Goal: Task Accomplishment & Management: Manage account settings

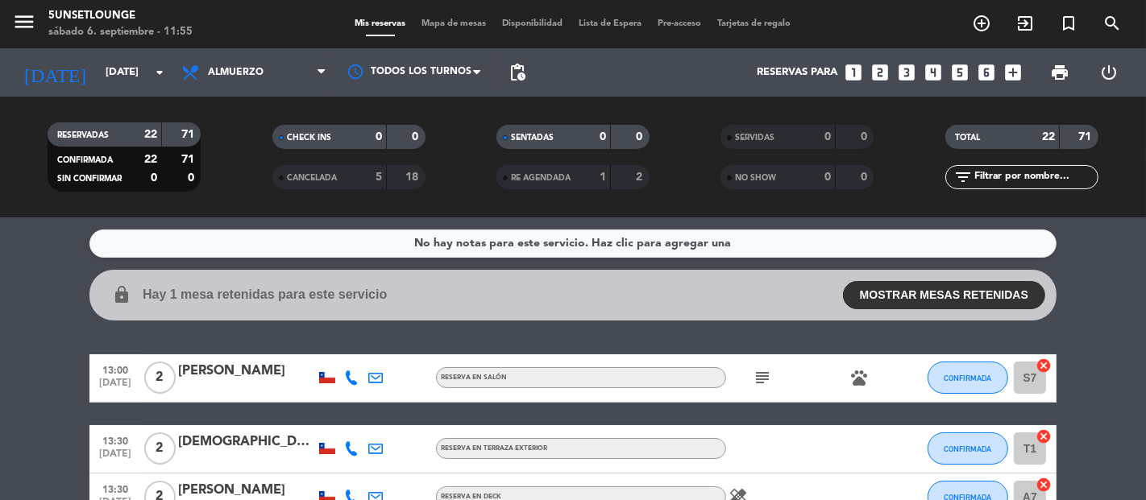
click at [432, 29] on div "Mis reservas Mapa de mesas Disponibilidad Lista de Espera Pre-acceso Tarjetas d…" at bounding box center [573, 24] width 452 height 15
click at [437, 27] on span "Mapa de mesas" at bounding box center [454, 23] width 81 height 9
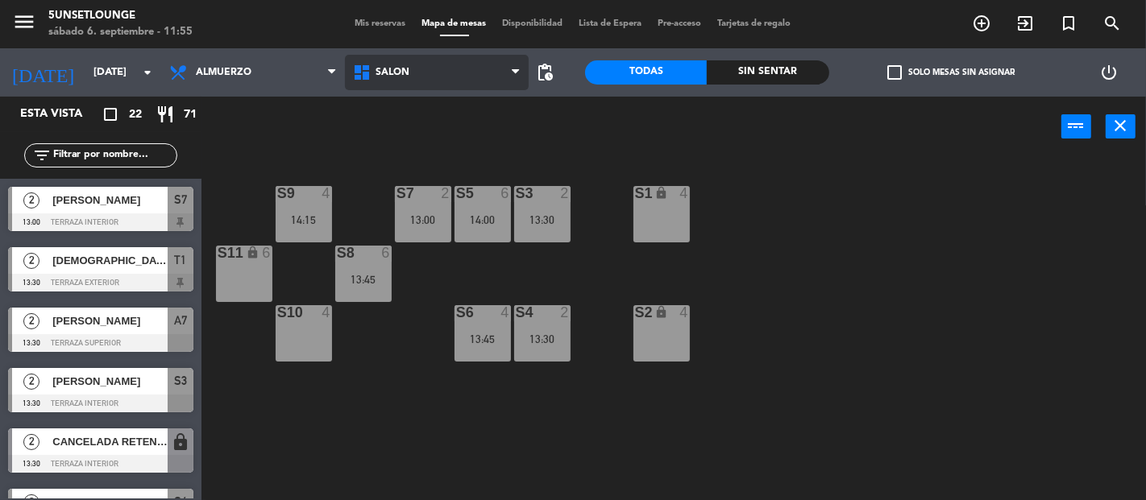
click at [471, 85] on span "Salón" at bounding box center [437, 72] width 184 height 35
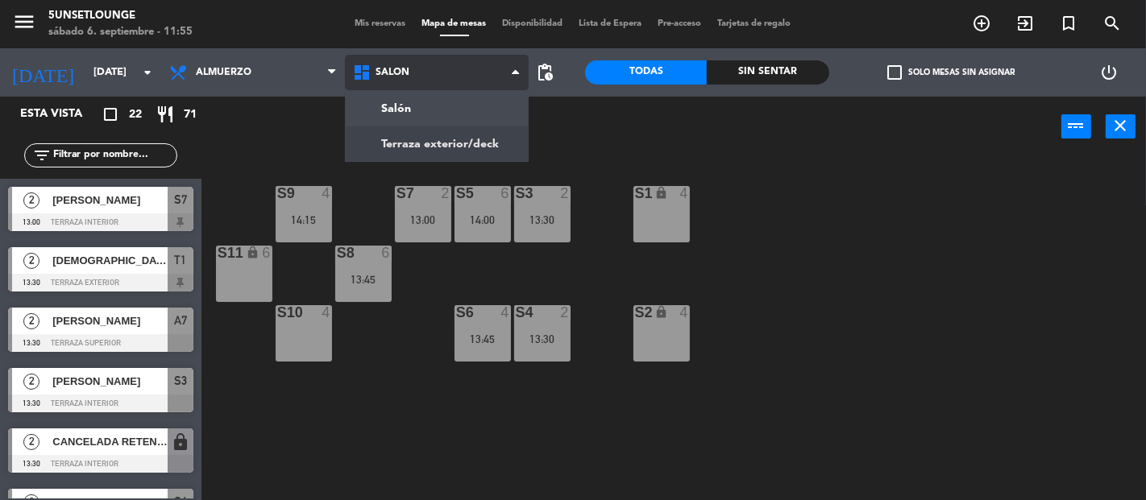
click at [462, 139] on ng-component "menu 5unsetlounge [DATE] 6. septiembre - 11:55 Mis reservas Mapa de mesas Dispo…" at bounding box center [573, 250] width 1146 height 500
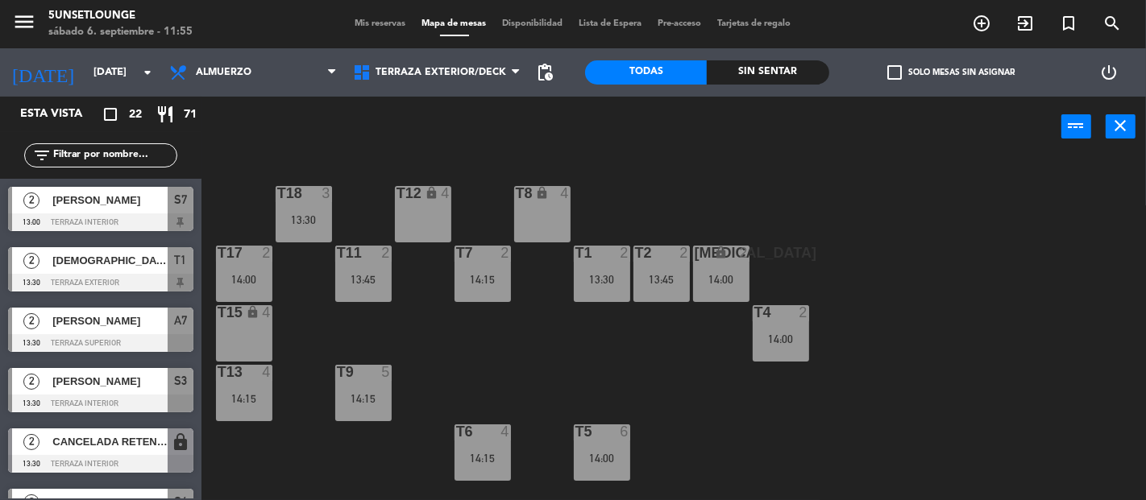
click at [327, 343] on div "T18 3 13:30 T12 lock 4 T8 lock 4 t17 2 14:00 T11 2 13:45 T7 2 14:15 T2 2 13:45 …" at bounding box center [679, 328] width 933 height 343
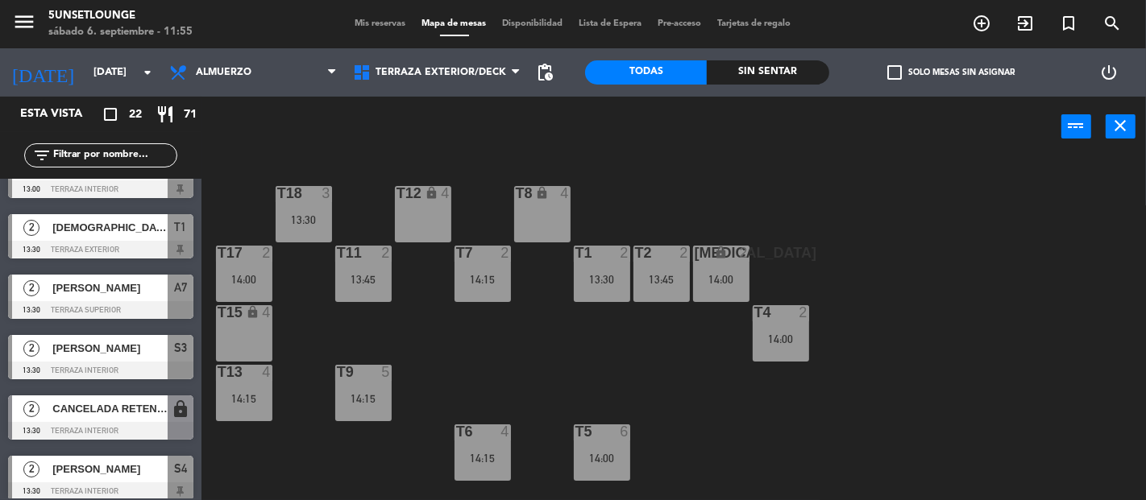
scroll to position [44, 0]
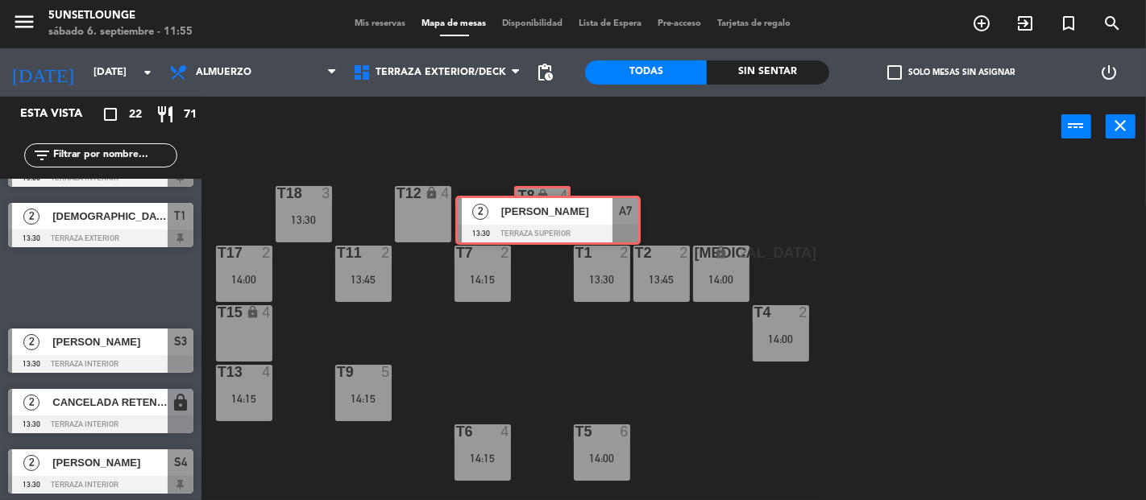
drag, startPoint x: 124, startPoint y: 286, endPoint x: 559, endPoint y: 222, distance: 439.8
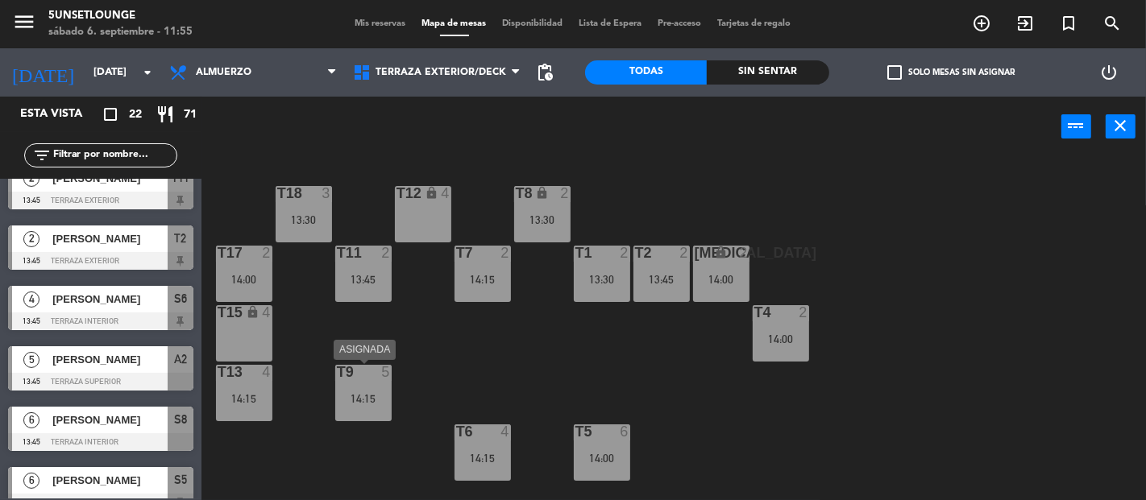
scroll to position [448, 0]
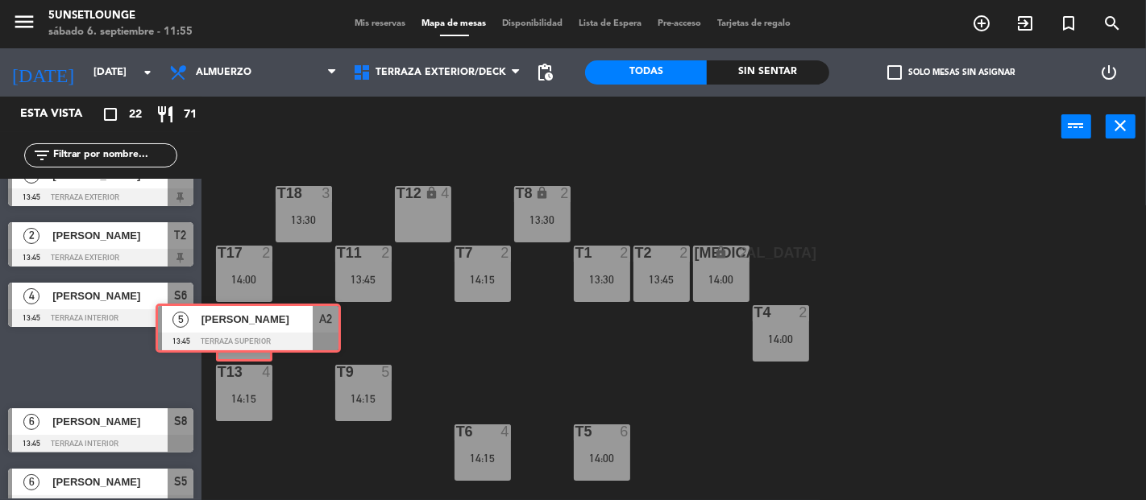
drag, startPoint x: 84, startPoint y: 355, endPoint x: 232, endPoint y: 316, distance: 153.2
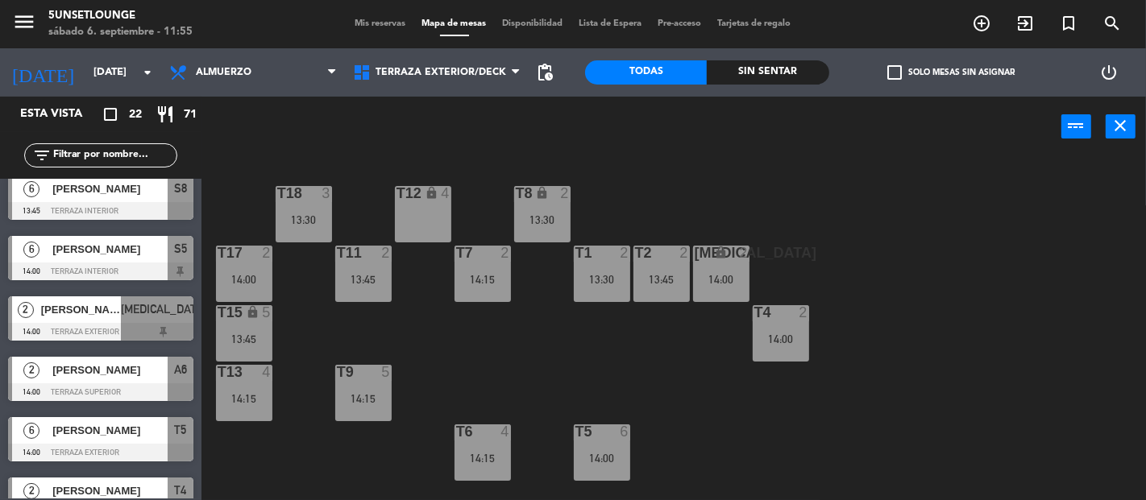
scroll to position [680, 0]
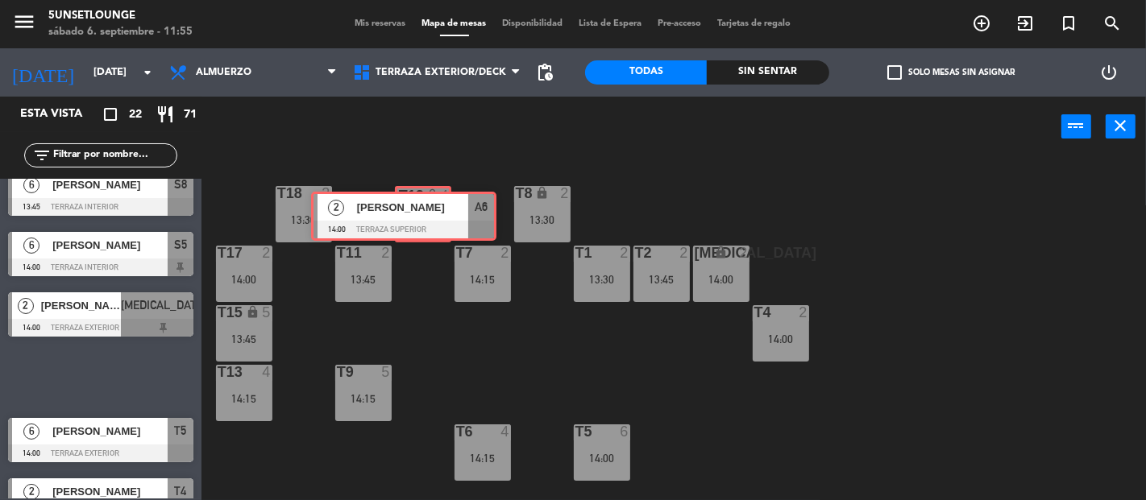
drag, startPoint x: 131, startPoint y: 378, endPoint x: 430, endPoint y: 218, distance: 339.9
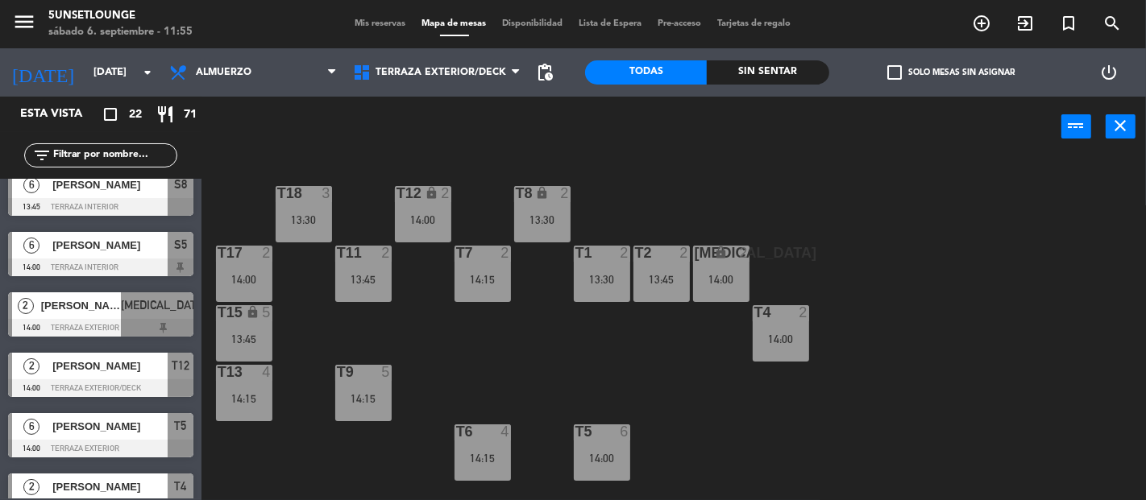
click at [433, 324] on div "T18 3 13:30 T12 lock 2 14:00 T8 lock 2 13:30 t17 2 14:00 T11 2 13:45 T7 2 14:15…" at bounding box center [679, 328] width 933 height 343
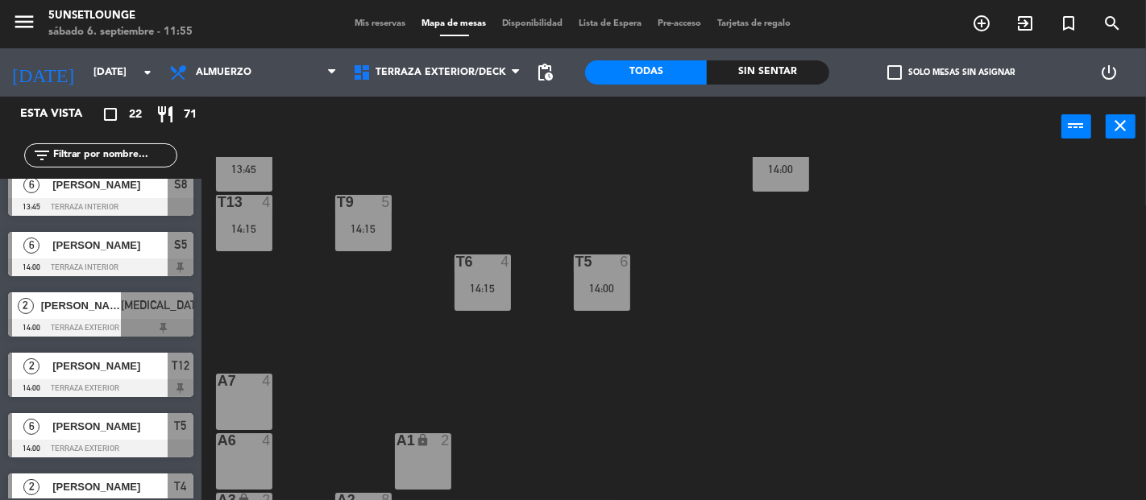
scroll to position [218, 0]
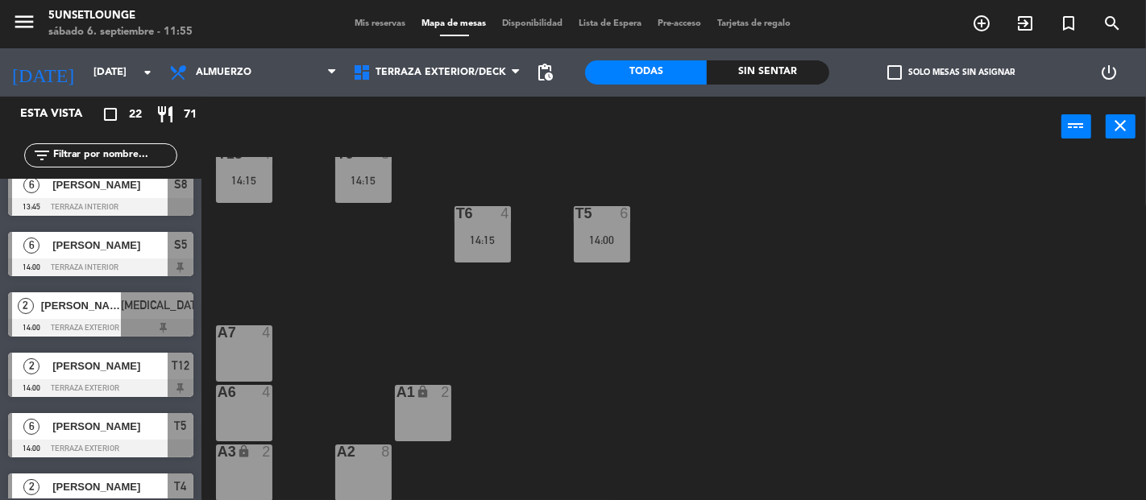
click at [218, 370] on div "A7 4" at bounding box center [244, 353] width 56 height 56
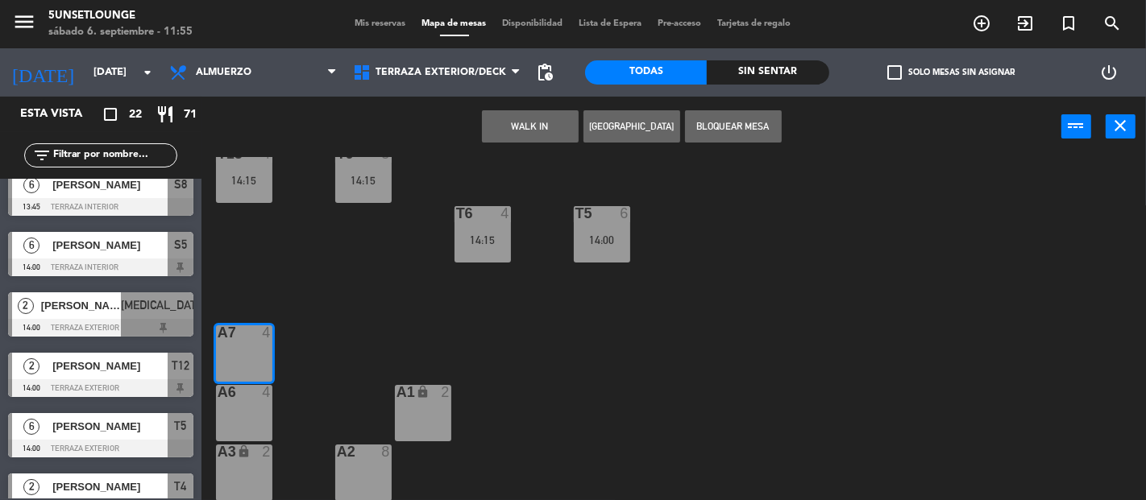
click at [243, 408] on div "A6 4" at bounding box center [244, 413] width 56 height 56
click at [755, 126] on button "Bloquear Mesa" at bounding box center [733, 126] width 97 height 32
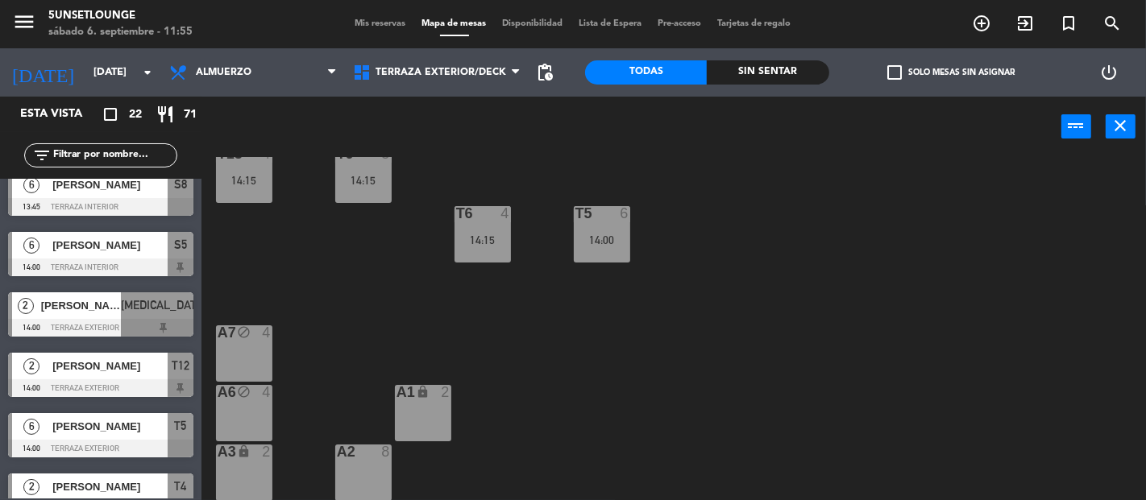
click at [370, 479] on div "A2 8" at bounding box center [363, 473] width 56 height 56
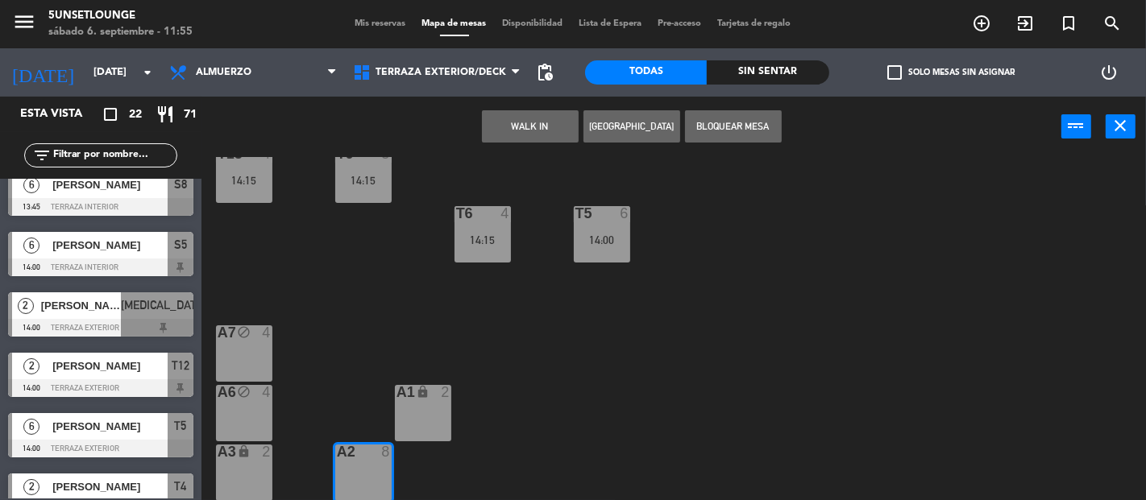
click at [751, 126] on button "Bloquear Mesa" at bounding box center [733, 126] width 97 height 32
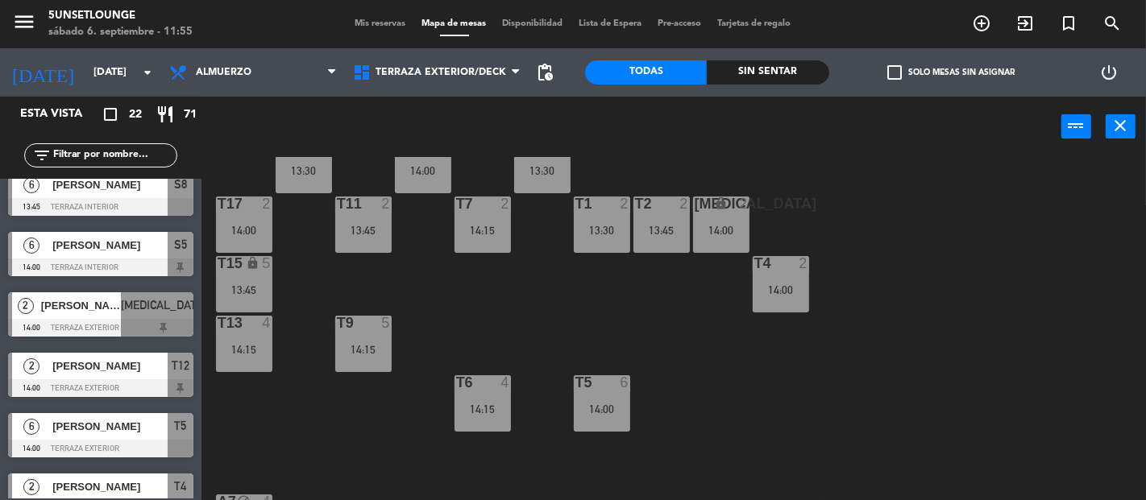
scroll to position [0, 0]
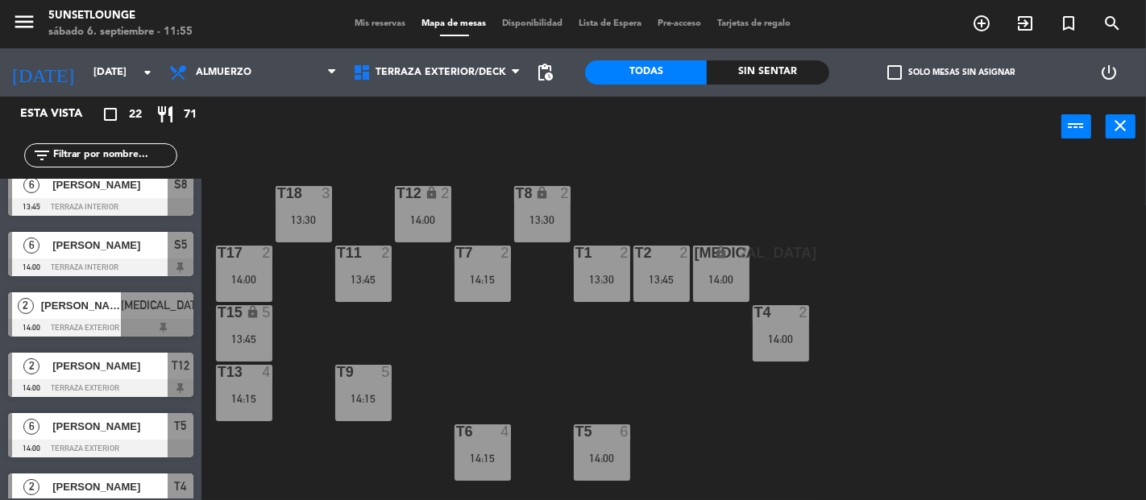
click at [283, 321] on div "T18 3 13:30 T12 lock 2 14:00 T8 lock 2 13:30 t17 2 14:00 T11 2 13:45 T7 2 14:15…" at bounding box center [679, 328] width 933 height 343
click at [375, 20] on span "Mis reservas" at bounding box center [380, 23] width 67 height 9
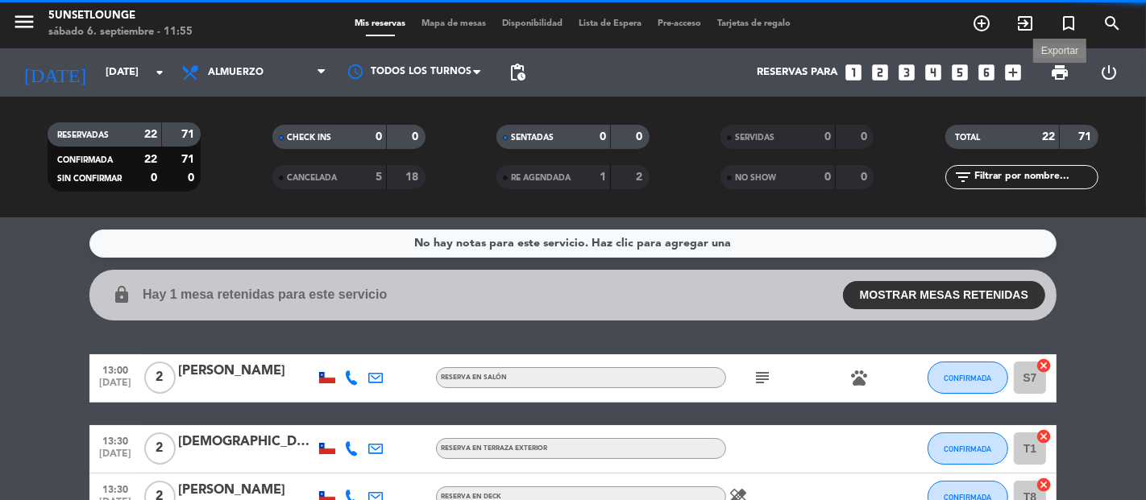
click at [1062, 69] on span "print" at bounding box center [1059, 72] width 19 height 19
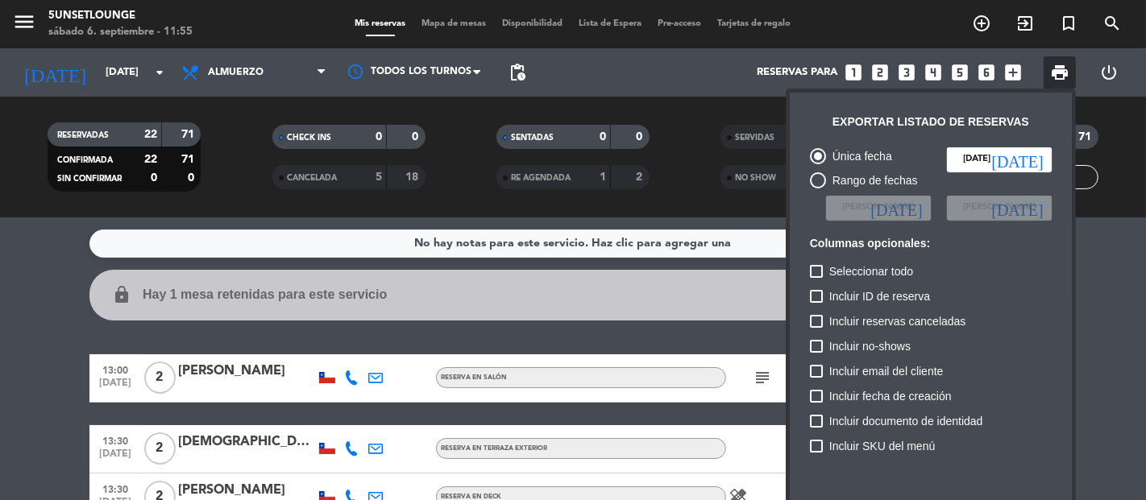
click at [1028, 297] on div "Incluir ID de reserva" at bounding box center [931, 299] width 242 height 25
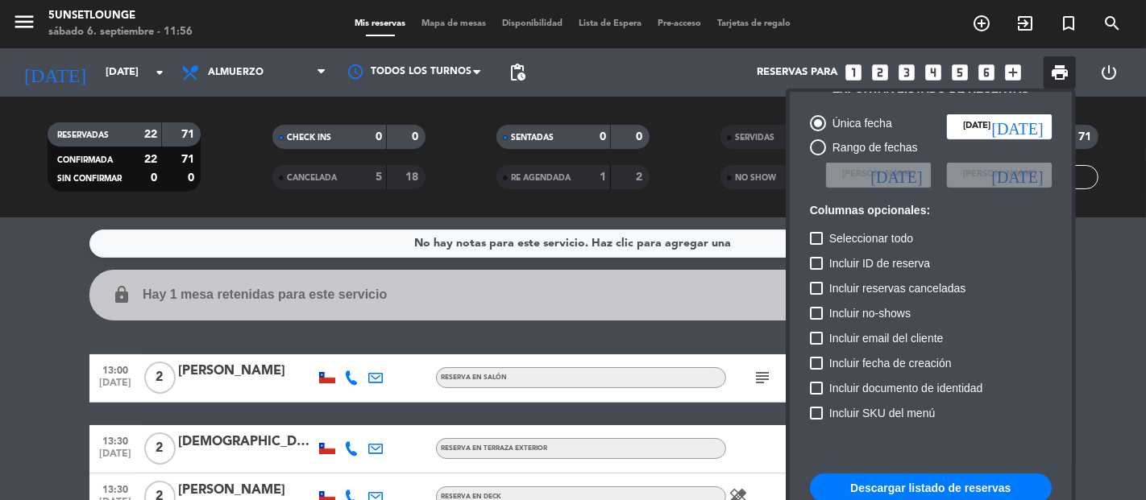
scroll to position [35, 0]
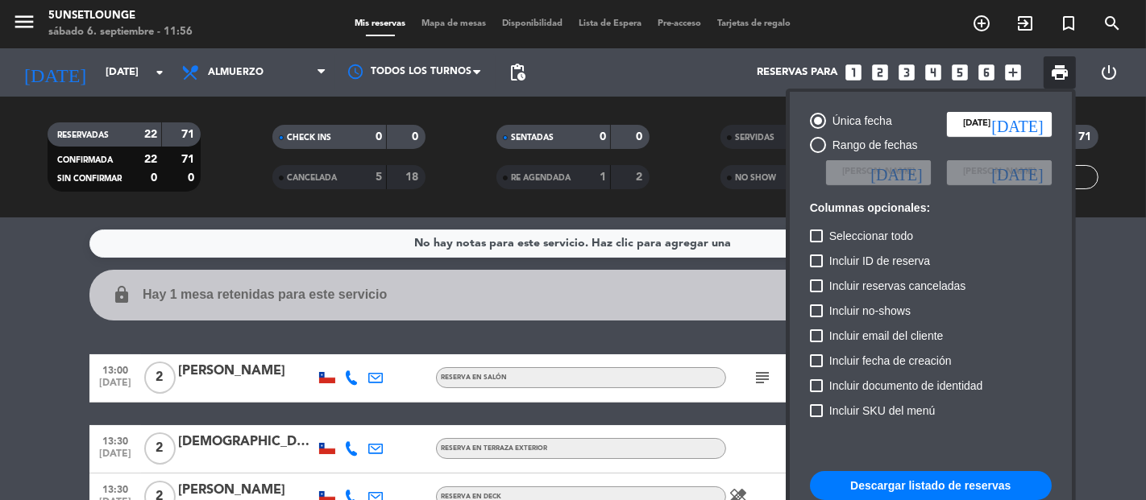
click at [957, 479] on button "Descargar listado de reservas" at bounding box center [931, 485] width 242 height 29
click at [439, 35] on div at bounding box center [573, 250] width 1146 height 500
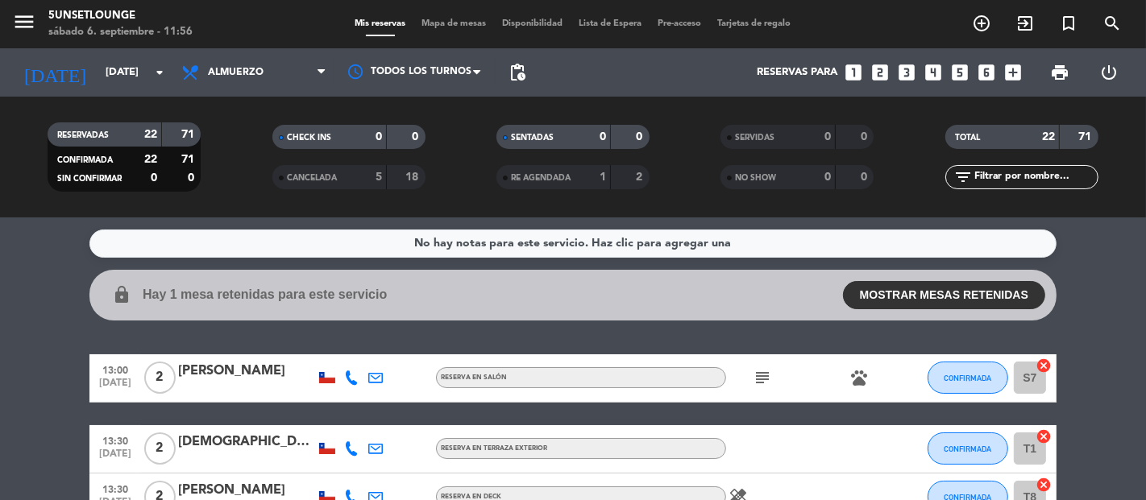
click at [446, 31] on div "Mis reservas Mapa de mesas Disponibilidad Lista de Espera Pre-acceso Tarjetas d…" at bounding box center [573, 24] width 452 height 15
click at [444, 31] on div "menu 5unsetlounge [DATE] 6. septiembre - 11:56 Mis reservas Mapa de mesas Dispo…" at bounding box center [573, 24] width 1146 height 48
click at [453, 28] on span "Mapa de mesas" at bounding box center [454, 23] width 81 height 9
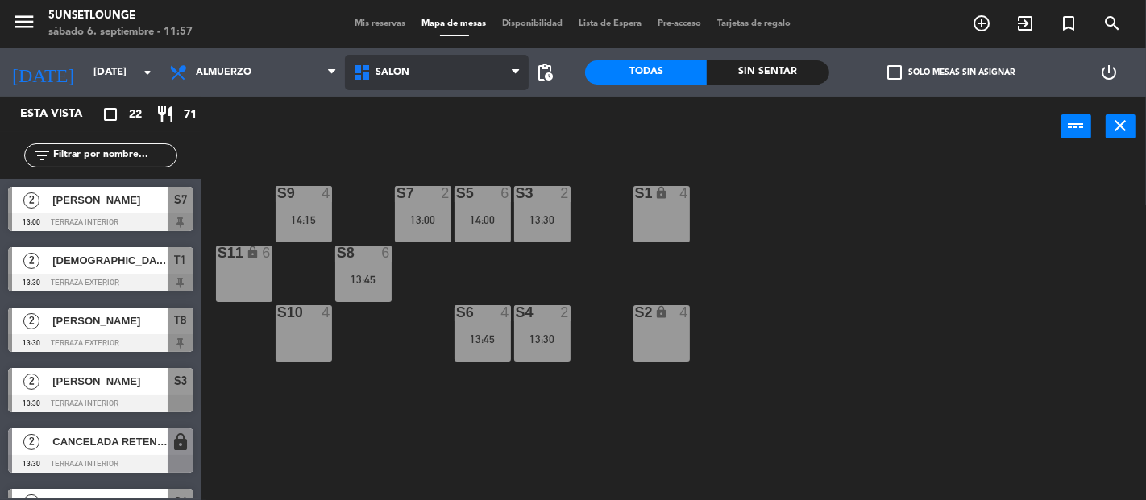
click at [446, 81] on span "Salón" at bounding box center [437, 72] width 184 height 35
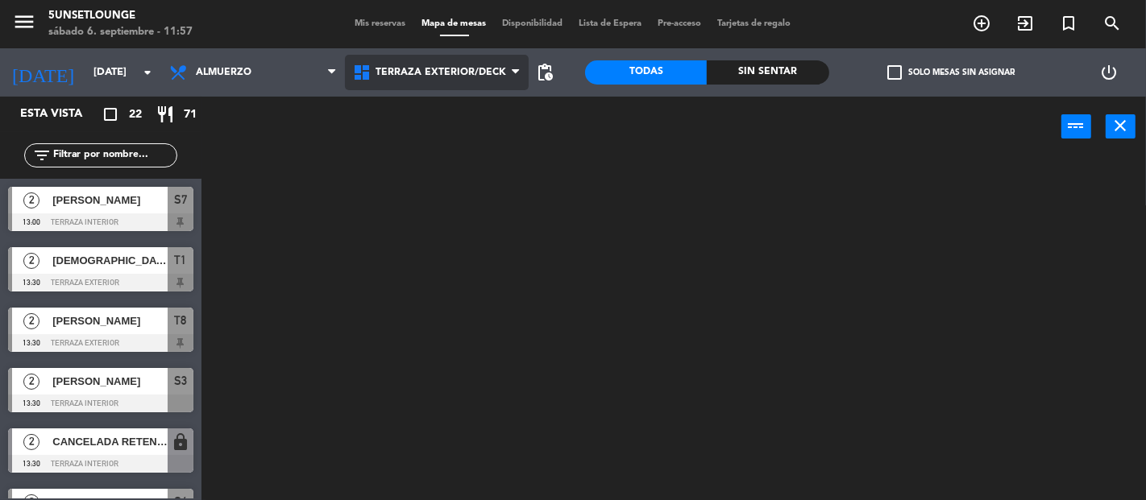
click at [423, 140] on ng-component "menu 5unsetlounge [DATE] 6. septiembre - 11:57 Mis reservas Mapa de mesas Dispo…" at bounding box center [573, 250] width 1146 height 500
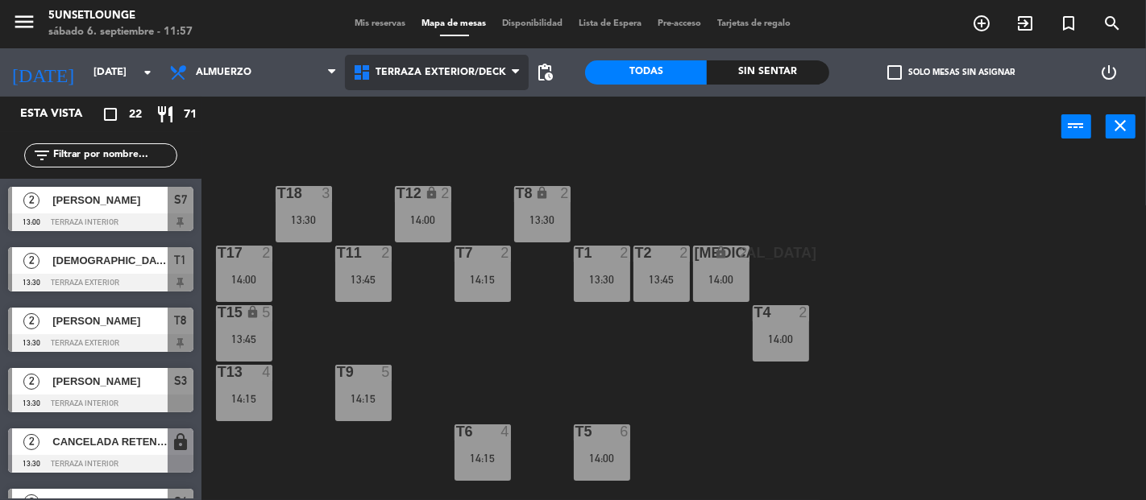
click at [425, 83] on span "Terraza exterior/deck" at bounding box center [437, 72] width 184 height 35
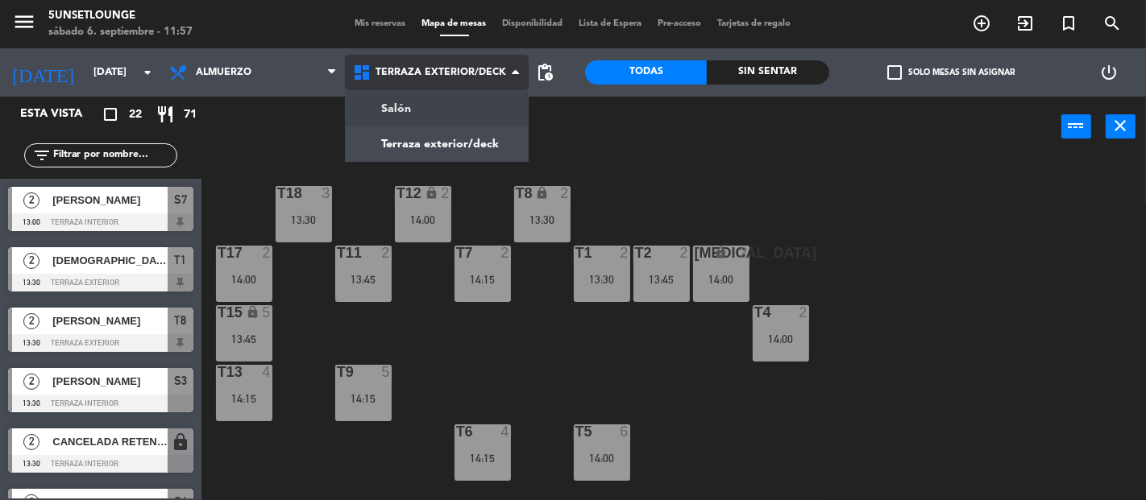
click at [429, 118] on ng-component "menu 5unsetlounge [DATE] 6. septiembre - 11:57 Mis reservas Mapa de mesas Dispo…" at bounding box center [573, 250] width 1146 height 500
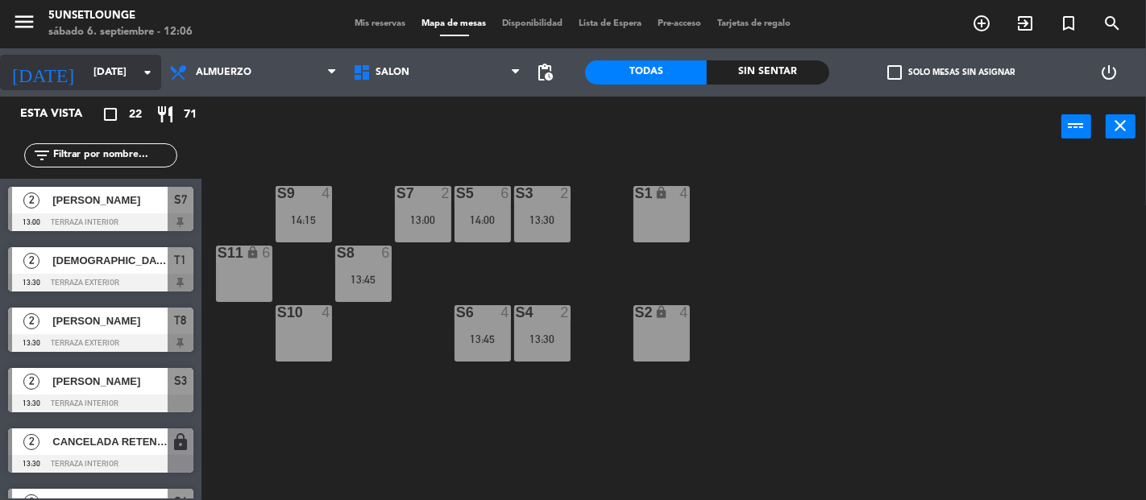
click at [85, 72] on input "[DATE]" at bounding box center [155, 72] width 140 height 29
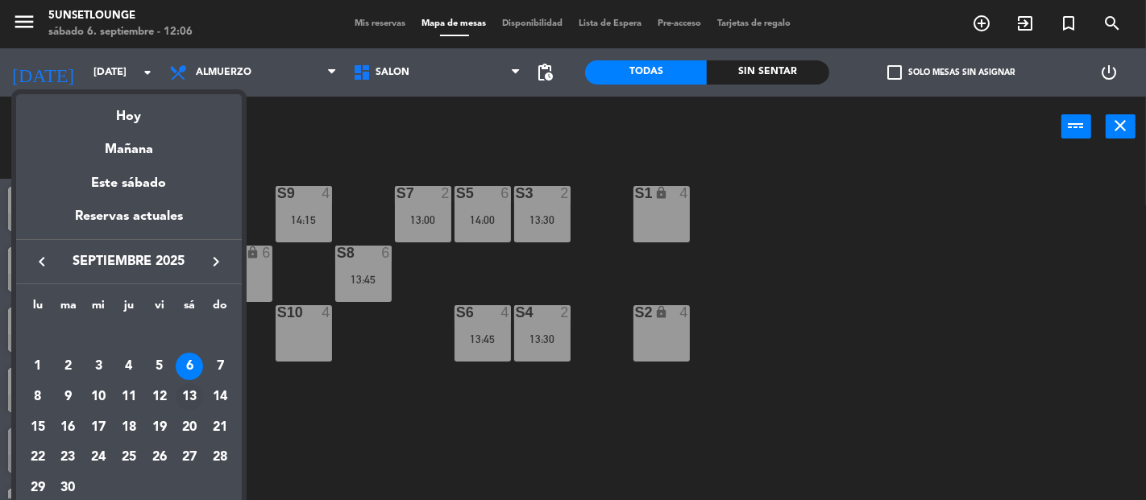
click at [189, 401] on div "13" at bounding box center [189, 397] width 27 height 27
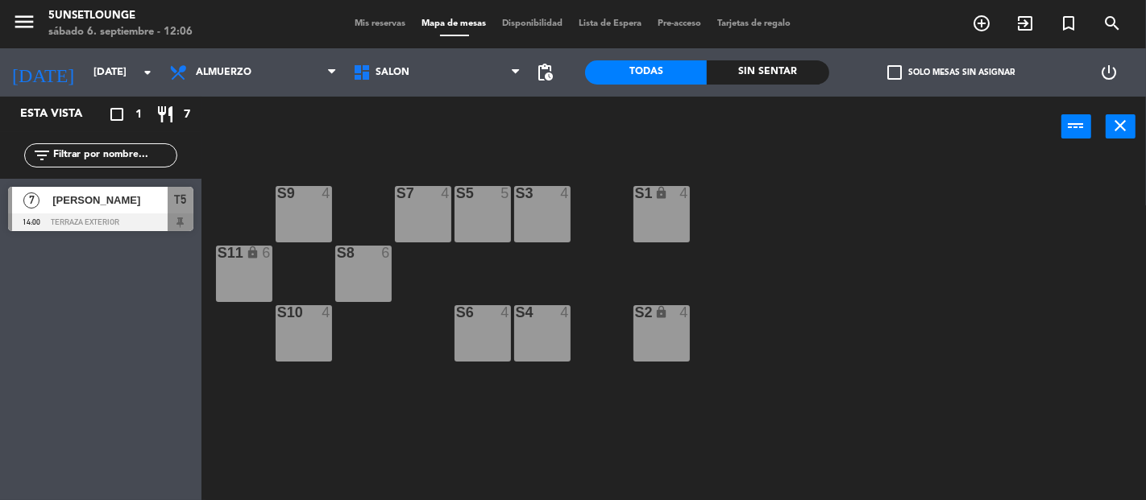
click at [89, 216] on div at bounding box center [100, 223] width 185 height 18
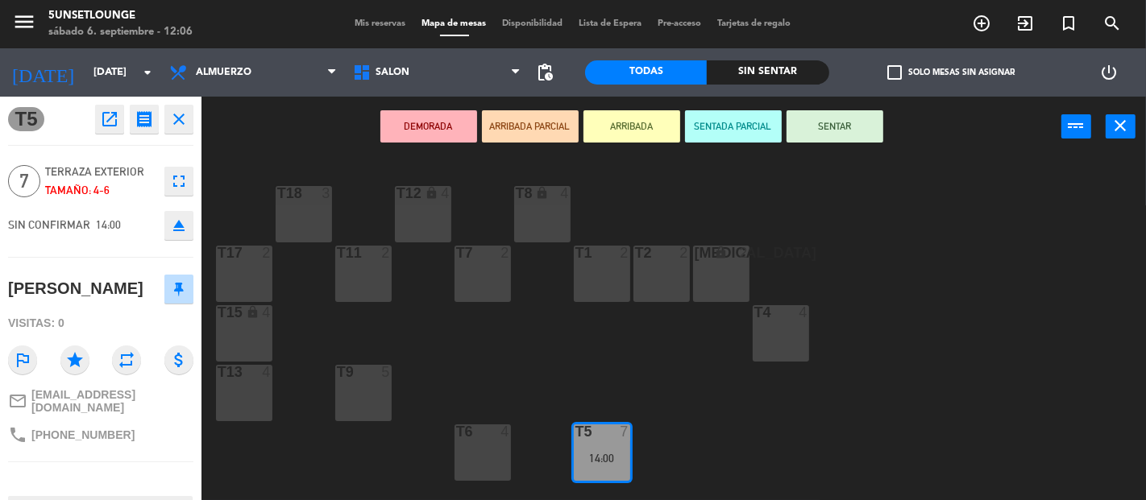
click at [110, 122] on icon "open_in_new" at bounding box center [109, 119] width 19 height 19
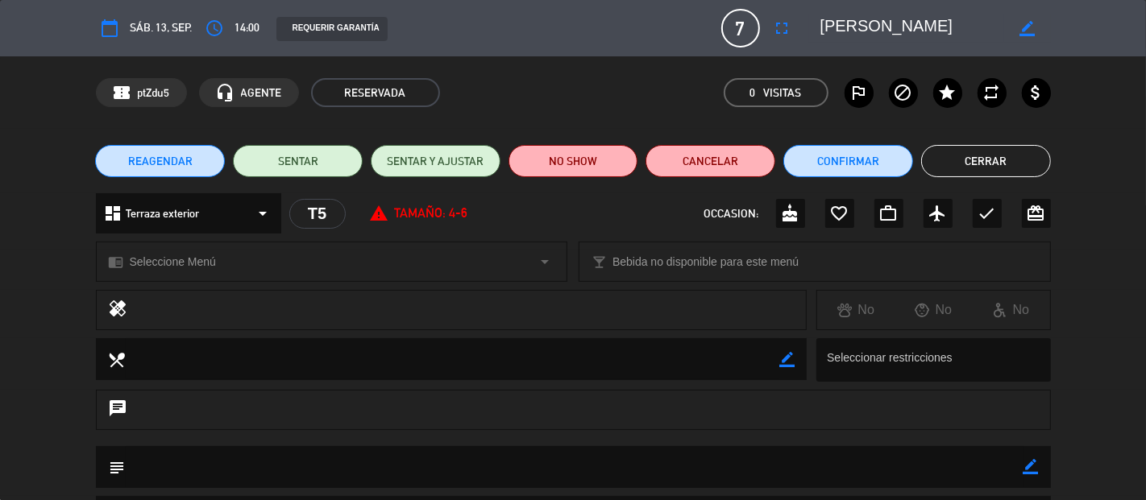
click at [218, 27] on icon "access_time" at bounding box center [214, 28] width 19 height 19
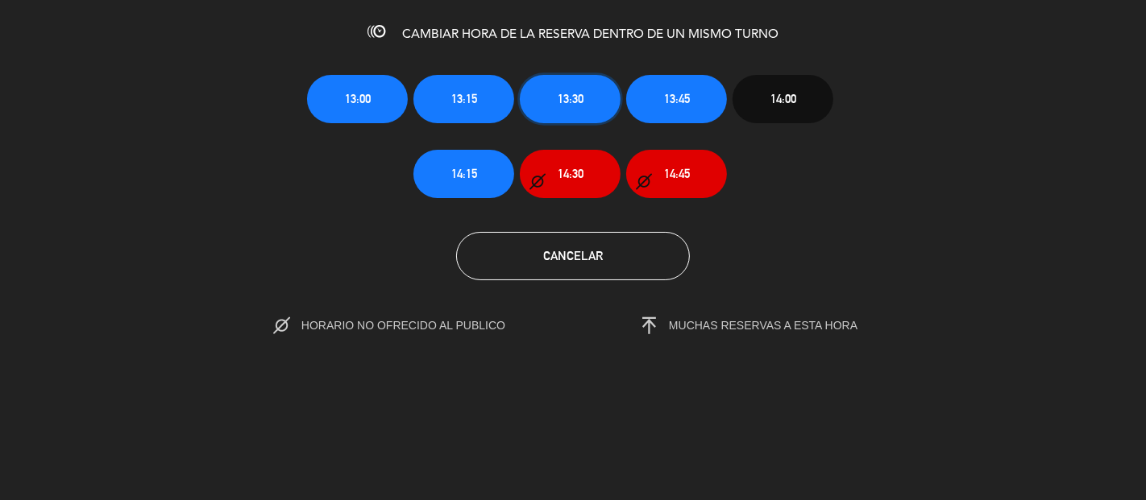
click at [592, 100] on button "13:30" at bounding box center [570, 99] width 101 height 48
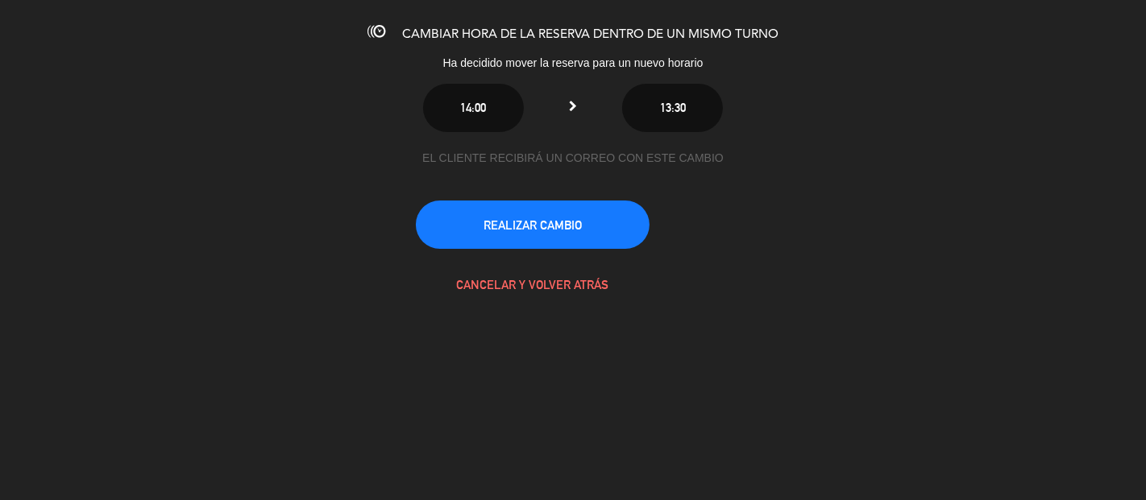
click at [578, 243] on button "REALIZAR CAMBIO" at bounding box center [533, 225] width 234 height 48
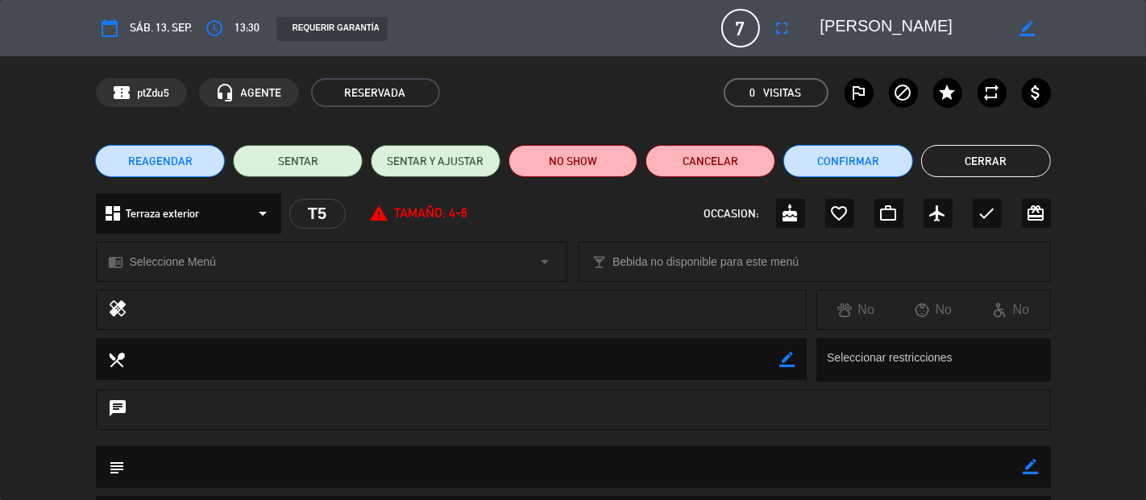
click at [978, 158] on button "Cerrar" at bounding box center [986, 161] width 130 height 32
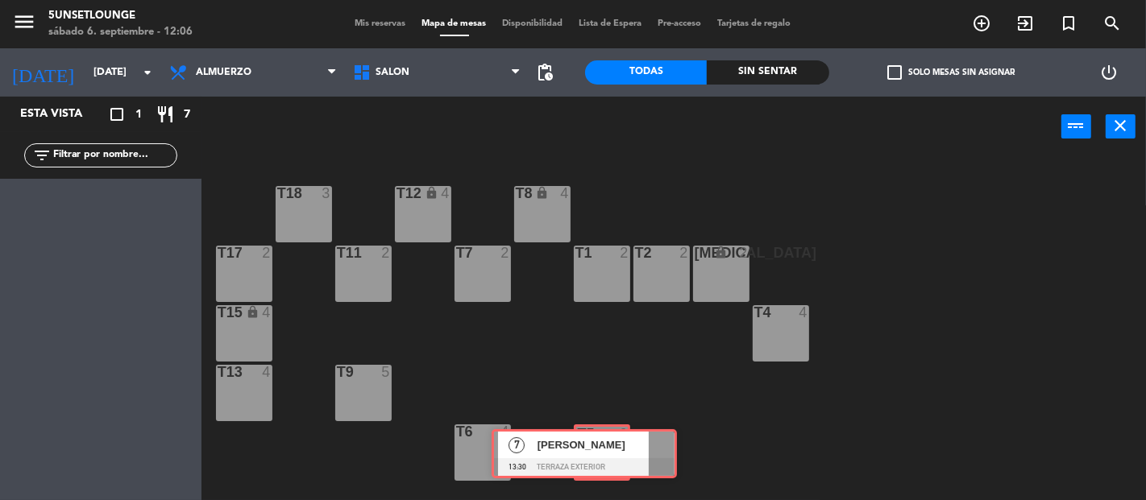
drag, startPoint x: 127, startPoint y: 219, endPoint x: 611, endPoint y: 462, distance: 540.8
click at [611, 462] on div "Esta vista crop_square 1 restaurant 7 filter_list 7 [PERSON_NAME] 13:30 Terraza…" at bounding box center [573, 299] width 1146 height 404
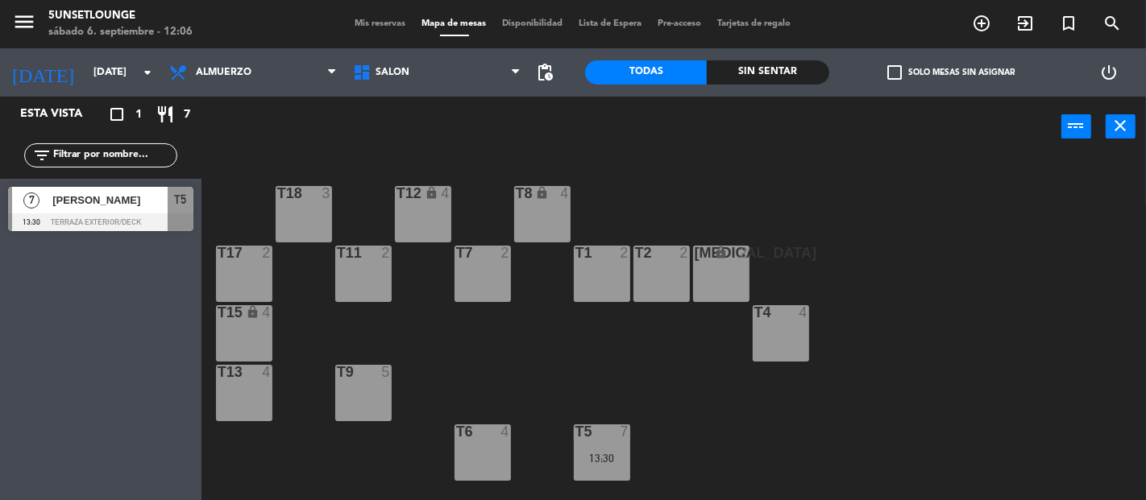
click at [522, 364] on div "T18 3 T12 lock 4 T8 lock 4 t17 2 T11 2 T7 2 T2 2 [MEDICAL_DATA] lock 2 T1 2 t15…" at bounding box center [679, 328] width 933 height 343
drag, startPoint x: 649, startPoint y: 450, endPoint x: 623, endPoint y: 451, distance: 25.8
click at [626, 450] on div "T18 3 T12 lock 4 T8 lock 4 t17 2 T11 2 T7 2 T2 2 [MEDICAL_DATA] lock 2 T1 2 t15…" at bounding box center [679, 328] width 933 height 343
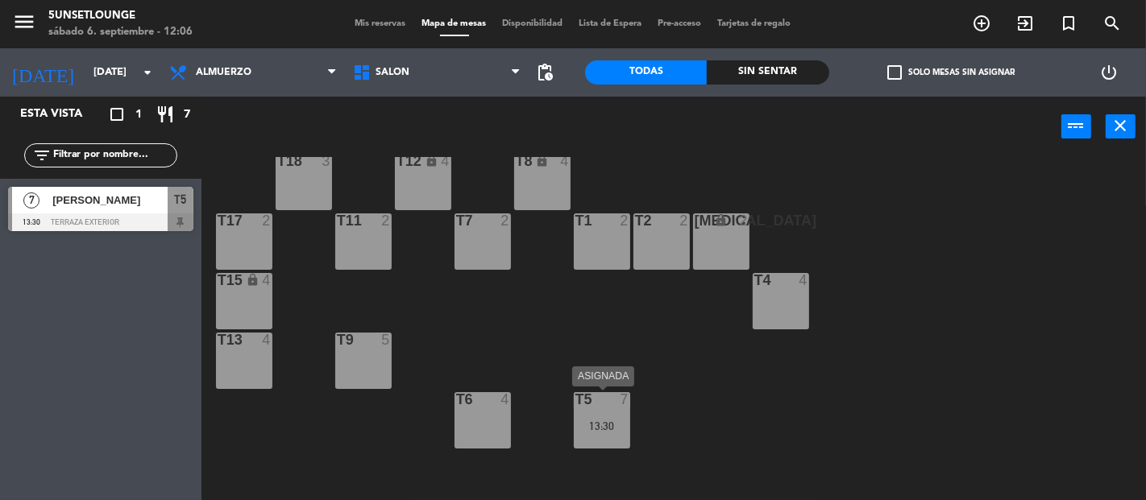
scroll to position [35, 0]
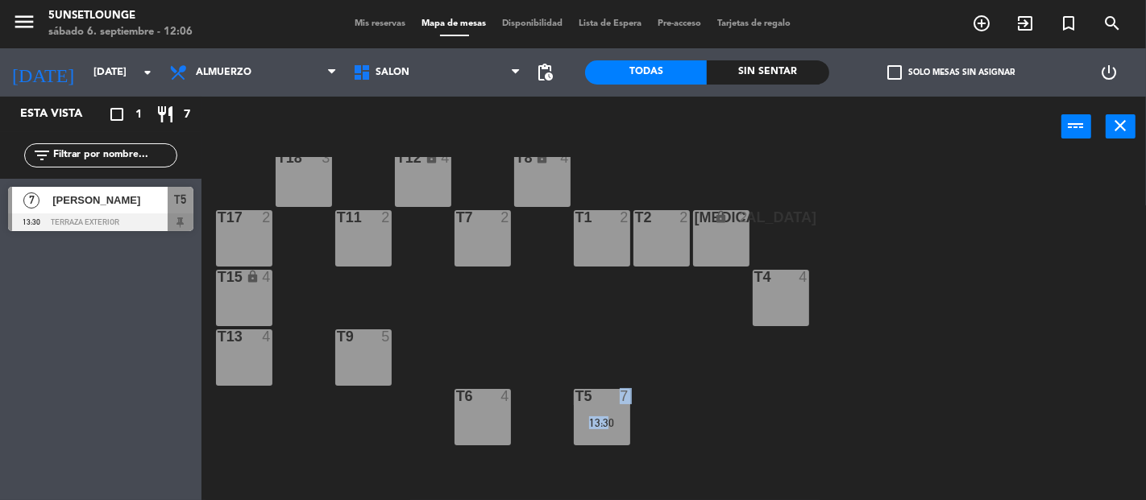
drag, startPoint x: 603, startPoint y: 364, endPoint x: 592, endPoint y: 401, distance: 38.5
click at [592, 401] on div "T18 3 T12 lock 4 T8 lock 4 t17 2 T11 2 T7 2 T2 2 [MEDICAL_DATA] lock 2 T1 2 t15…" at bounding box center [679, 328] width 933 height 343
click at [592, 401] on div at bounding box center [601, 396] width 27 height 15
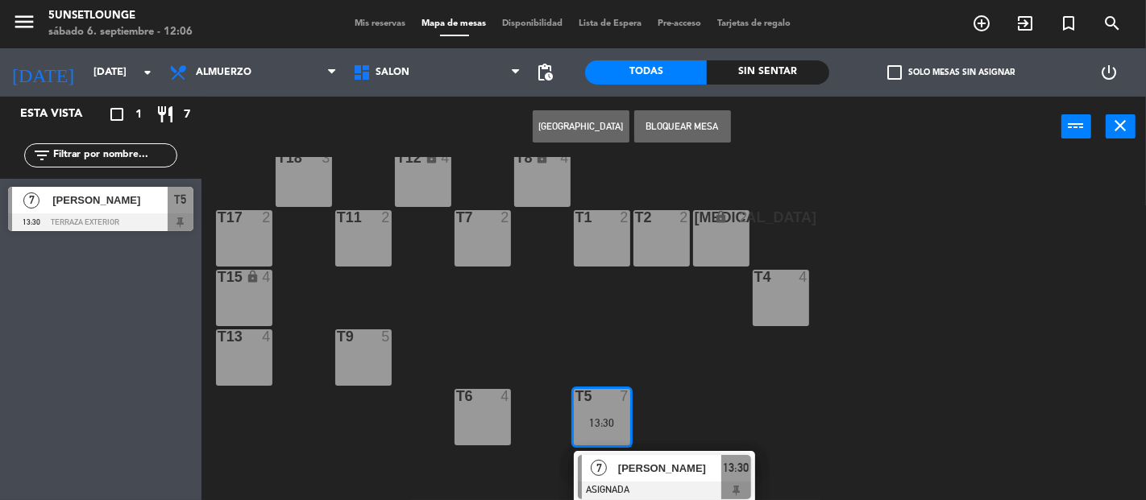
click at [621, 487] on div at bounding box center [664, 491] width 173 height 18
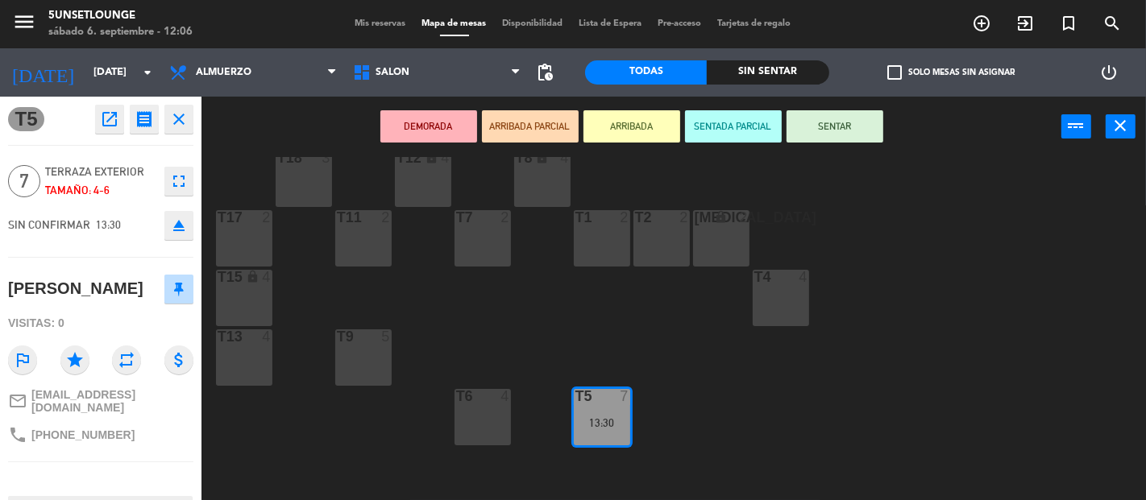
click at [113, 117] on icon "open_in_new" at bounding box center [109, 119] width 19 height 19
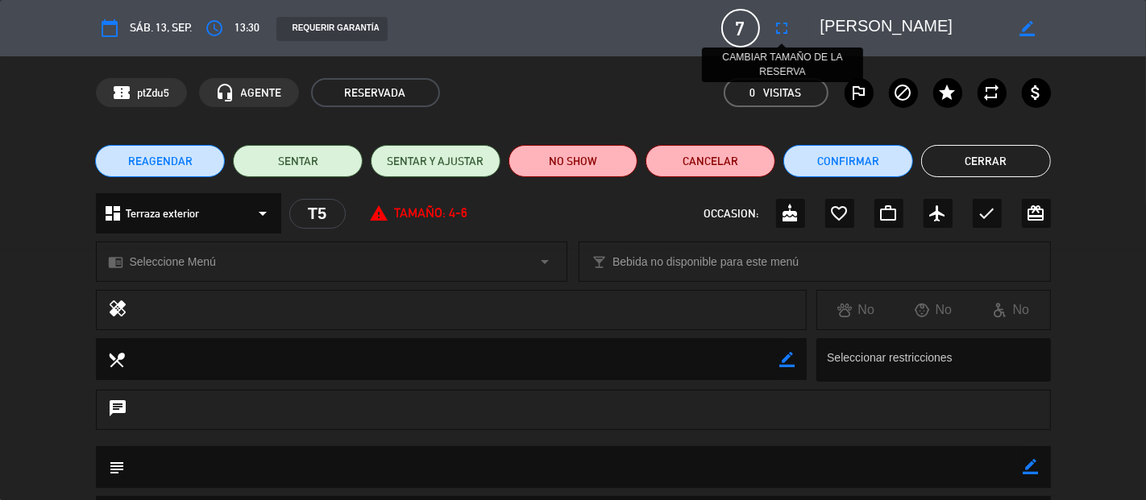
click at [777, 27] on icon "fullscreen" at bounding box center [782, 28] width 19 height 19
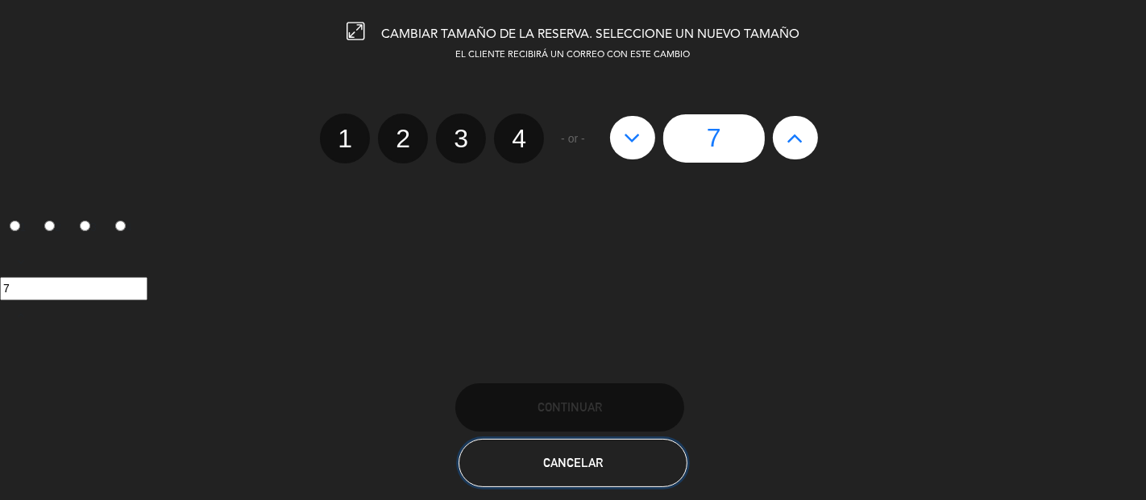
click at [607, 471] on button "Cancelar" at bounding box center [572, 463] width 229 height 48
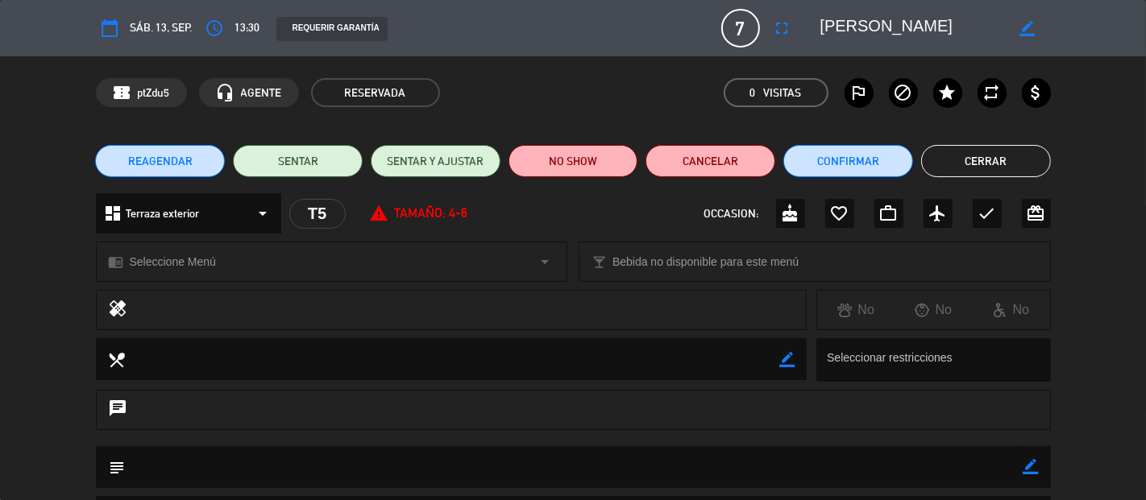
click at [1026, 466] on icon "border_color" at bounding box center [1030, 466] width 15 height 15
click at [1145, 417] on div "chat" at bounding box center [573, 418] width 1146 height 56
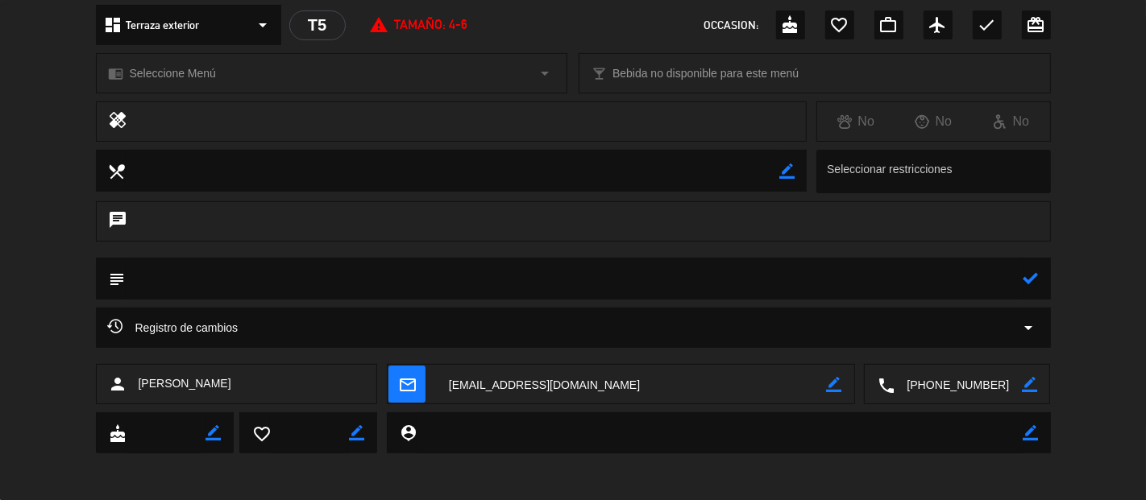
scroll to position [189, 0]
click at [1037, 330] on icon "arrow_drop_down" at bounding box center [1028, 326] width 19 height 19
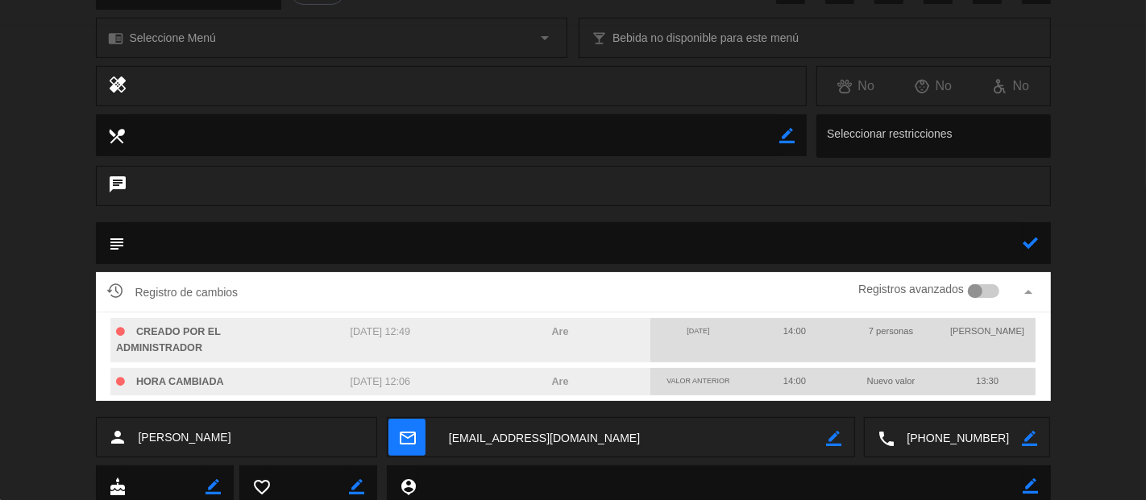
scroll to position [226, 0]
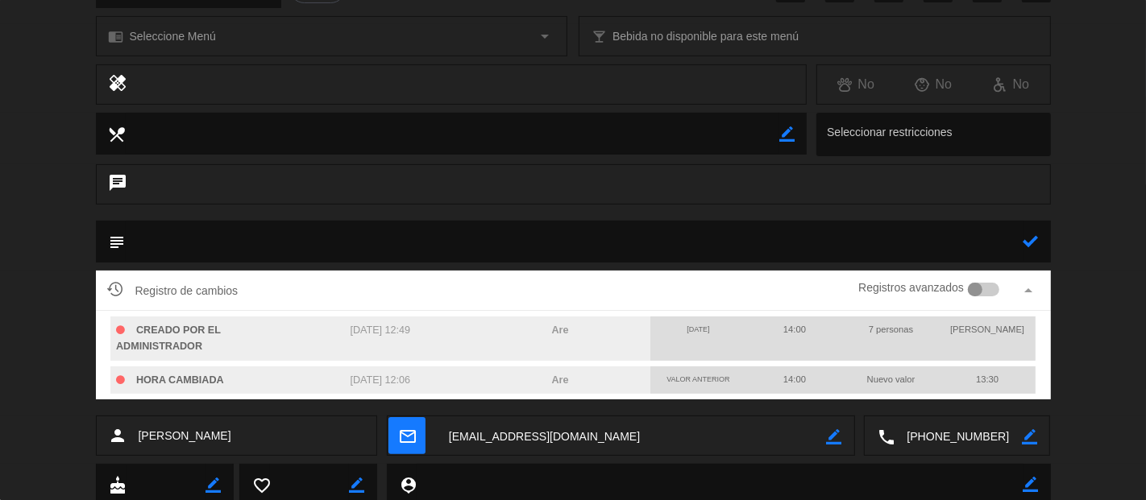
click at [983, 296] on div at bounding box center [983, 290] width 31 height 15
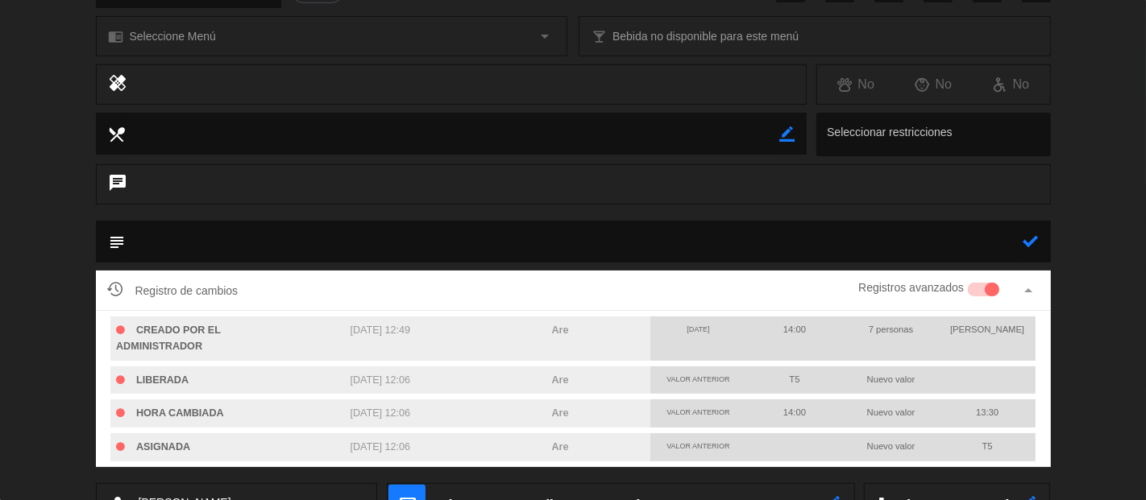
click at [55, 184] on div "chat" at bounding box center [573, 192] width 1146 height 56
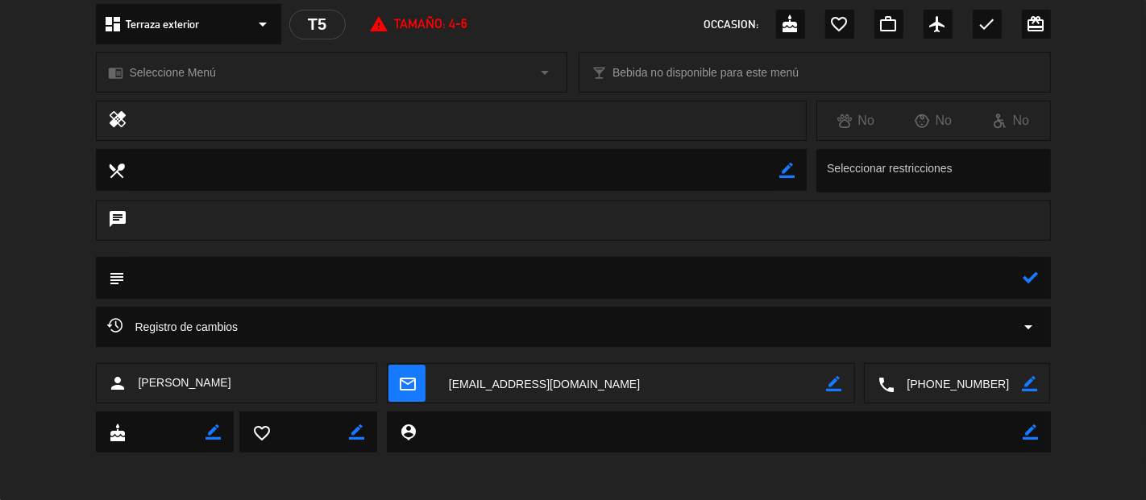
click at [1145, 139] on div "healing No No No" at bounding box center [573, 125] width 1146 height 48
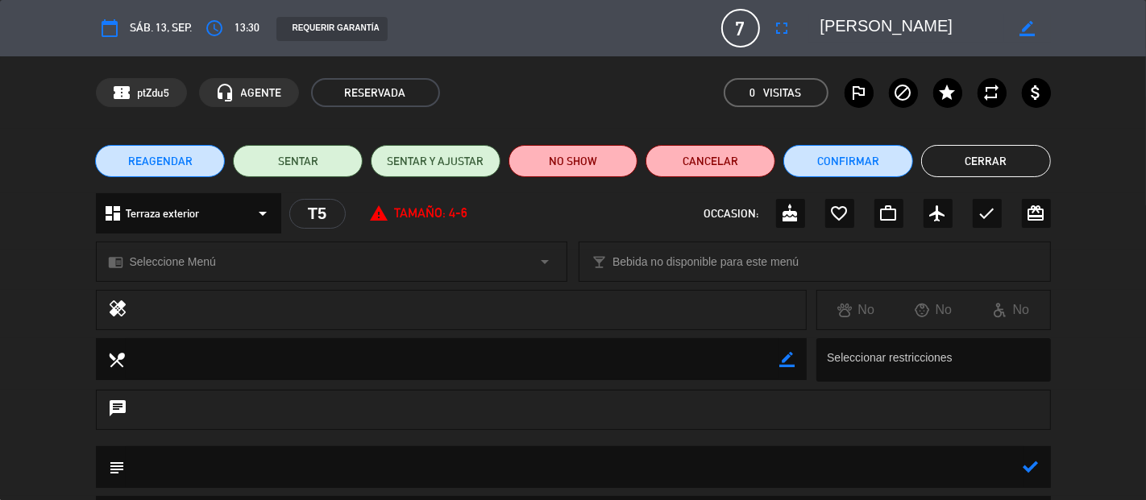
click at [973, 172] on button "Cerrar" at bounding box center [986, 161] width 130 height 32
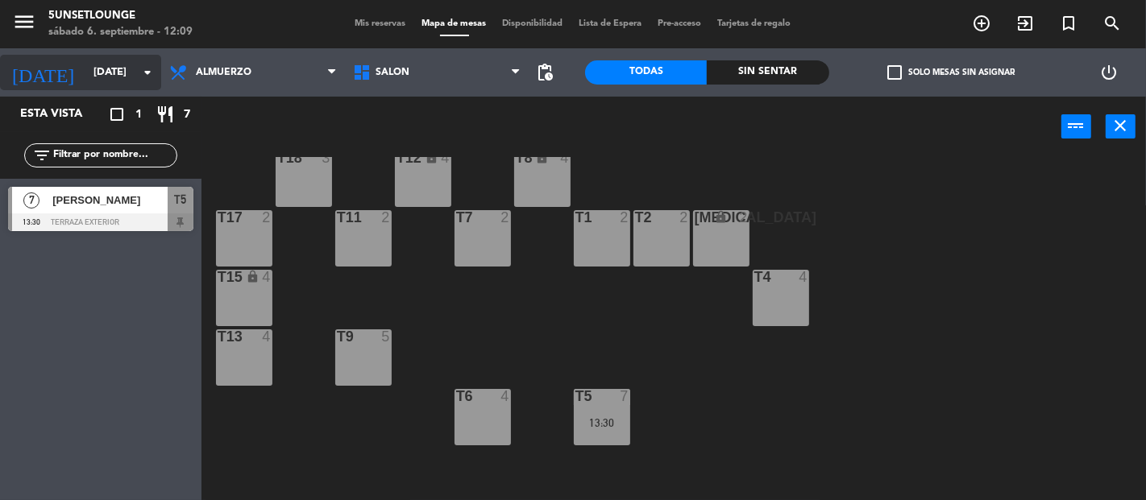
click at [85, 56] on div "[DATE] [DATE] arrow_drop_down" at bounding box center [80, 72] width 161 height 35
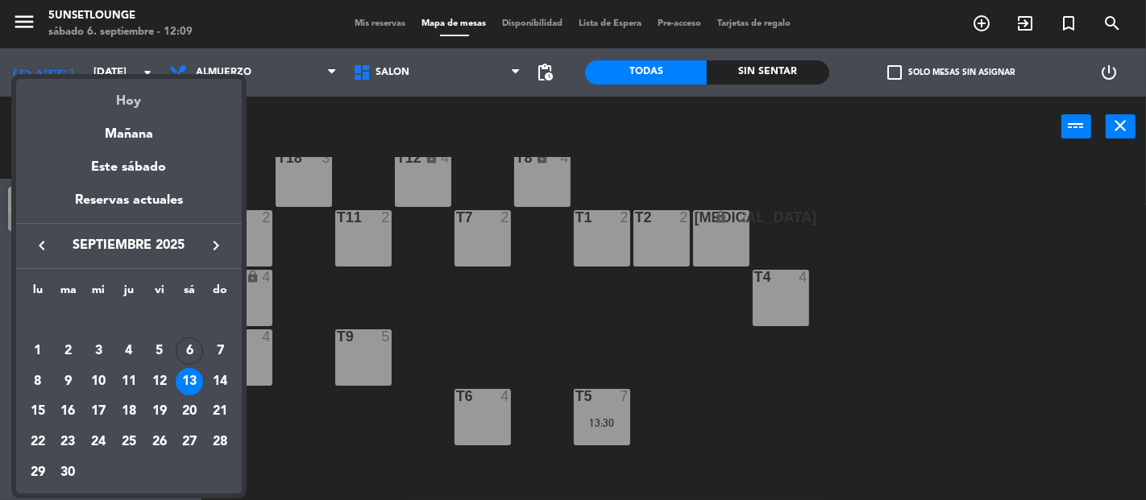
click at [126, 89] on div "Hoy" at bounding box center [129, 95] width 226 height 33
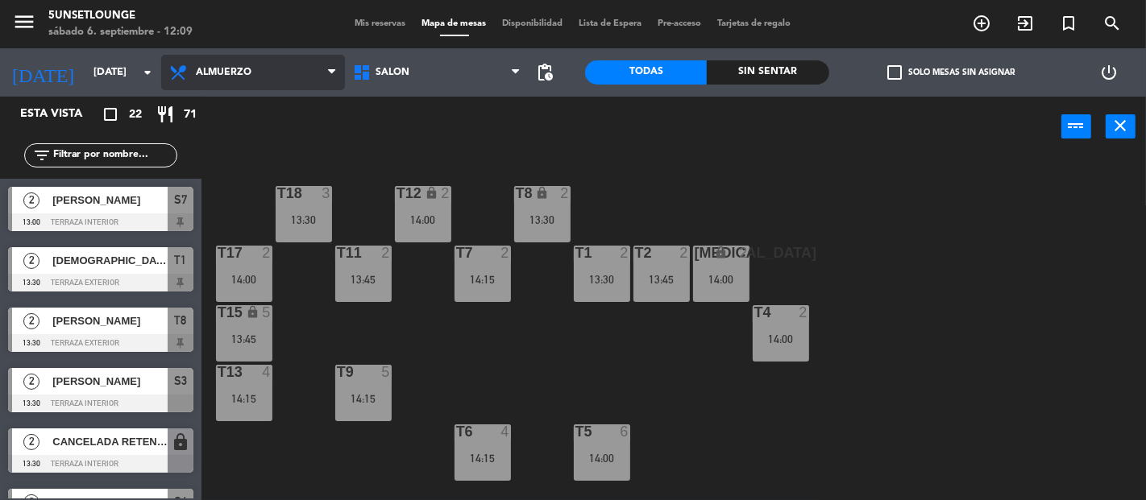
click at [221, 67] on span "Almuerzo" at bounding box center [224, 72] width 56 height 11
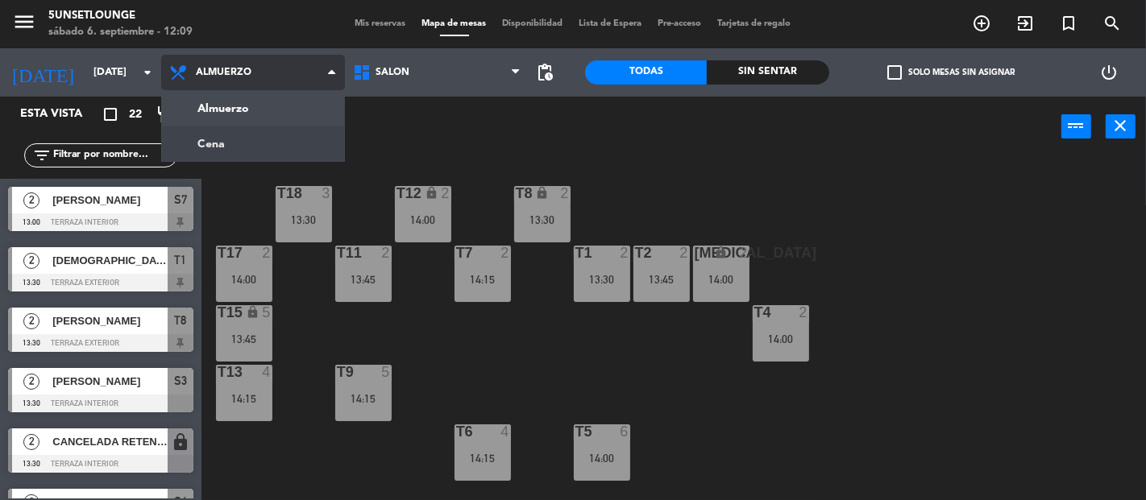
click at [234, 136] on ng-component "menu 5unsetlounge [DATE] 6. septiembre - 12:09 Mis reservas Mapa de mesas Dispo…" at bounding box center [573, 250] width 1146 height 500
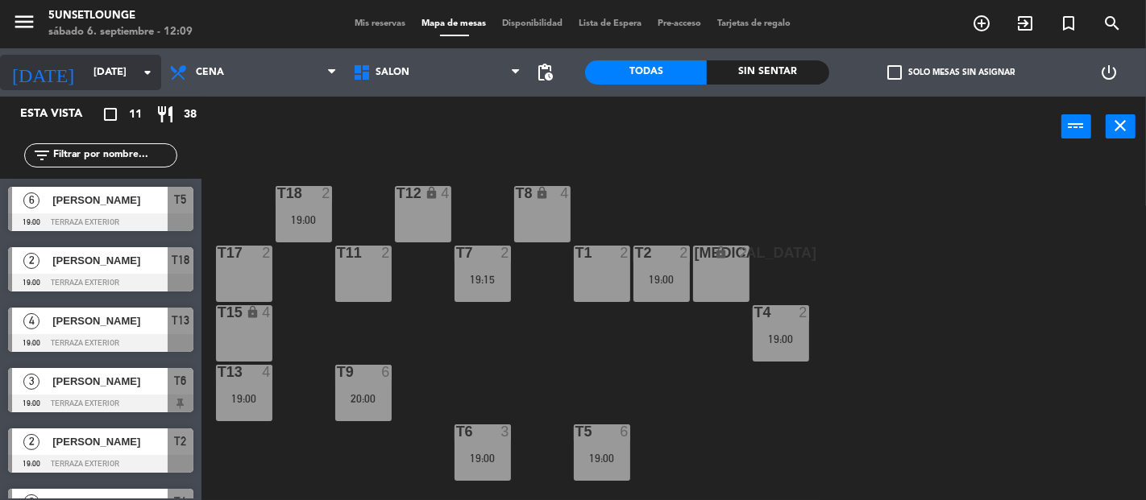
click at [97, 81] on input "[DATE]" at bounding box center [155, 72] width 140 height 29
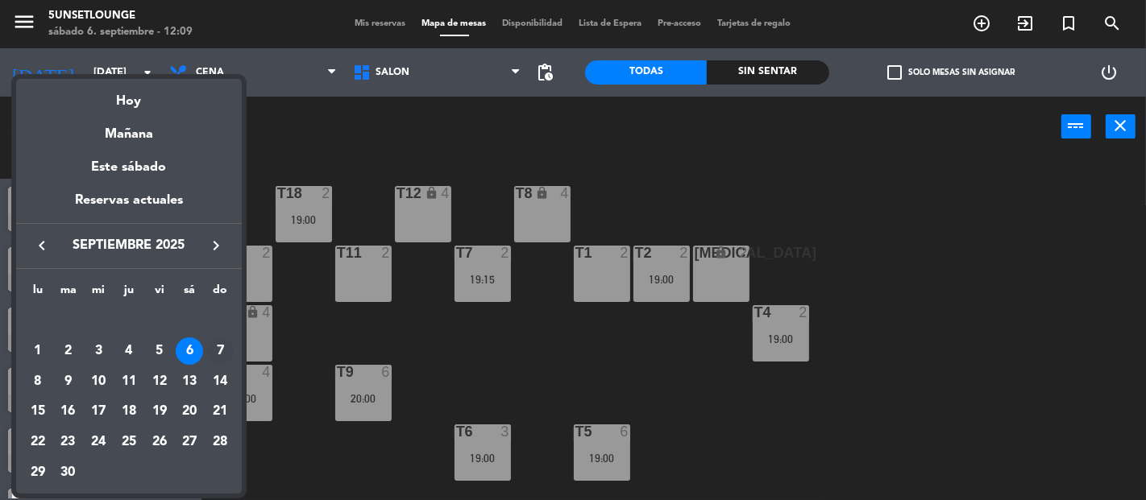
click at [220, 346] on div "7" at bounding box center [219, 351] width 27 height 27
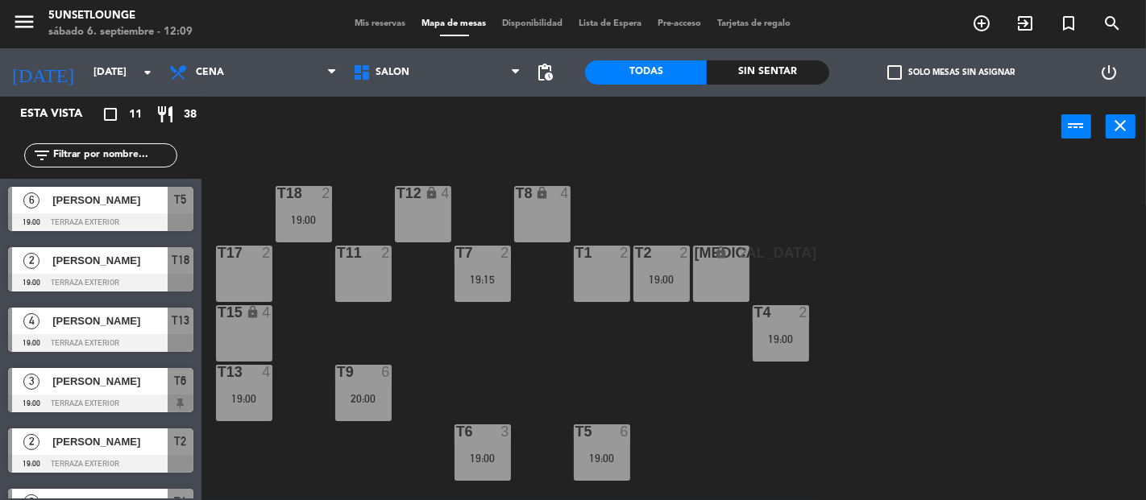
type input "[DATE]"
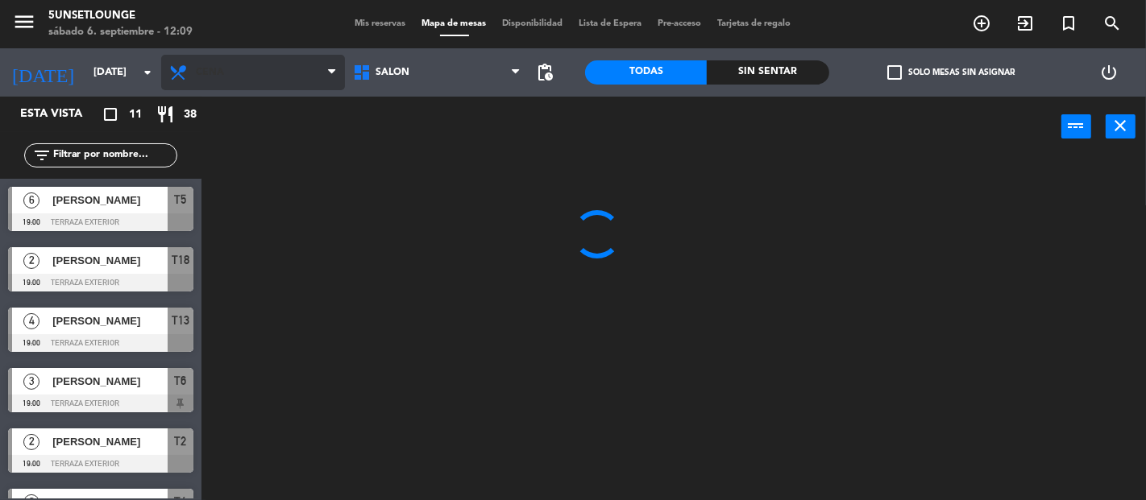
click at [264, 81] on span "Cena" at bounding box center [253, 72] width 184 height 35
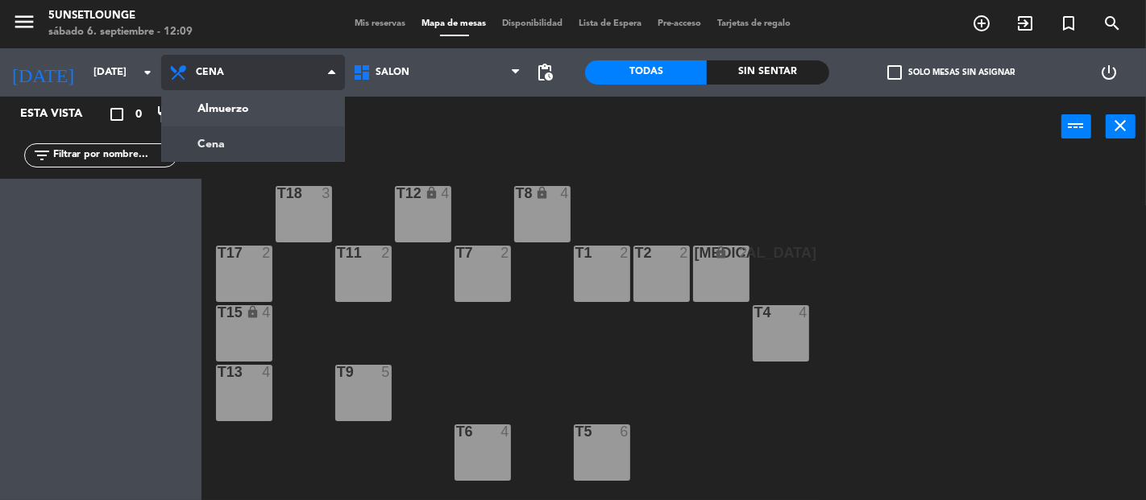
click at [294, 111] on ng-component "menu 5unsetlounge [DATE] 6. septiembre - 12:09 Mis reservas Mapa de mesas Dispo…" at bounding box center [573, 250] width 1146 height 500
